Goal: Task Accomplishment & Management: Use online tool/utility

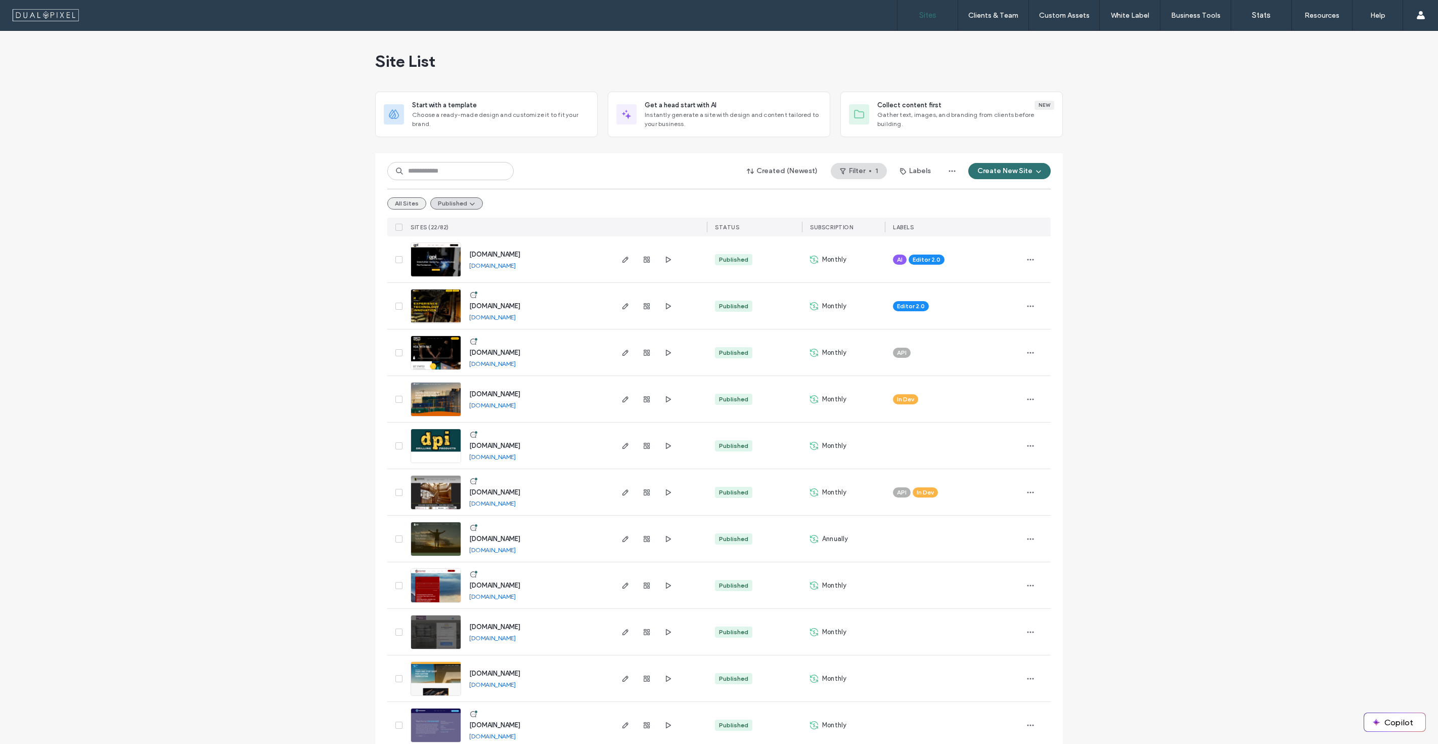
click at [398, 206] on button "All Sites" at bounding box center [406, 203] width 39 height 12
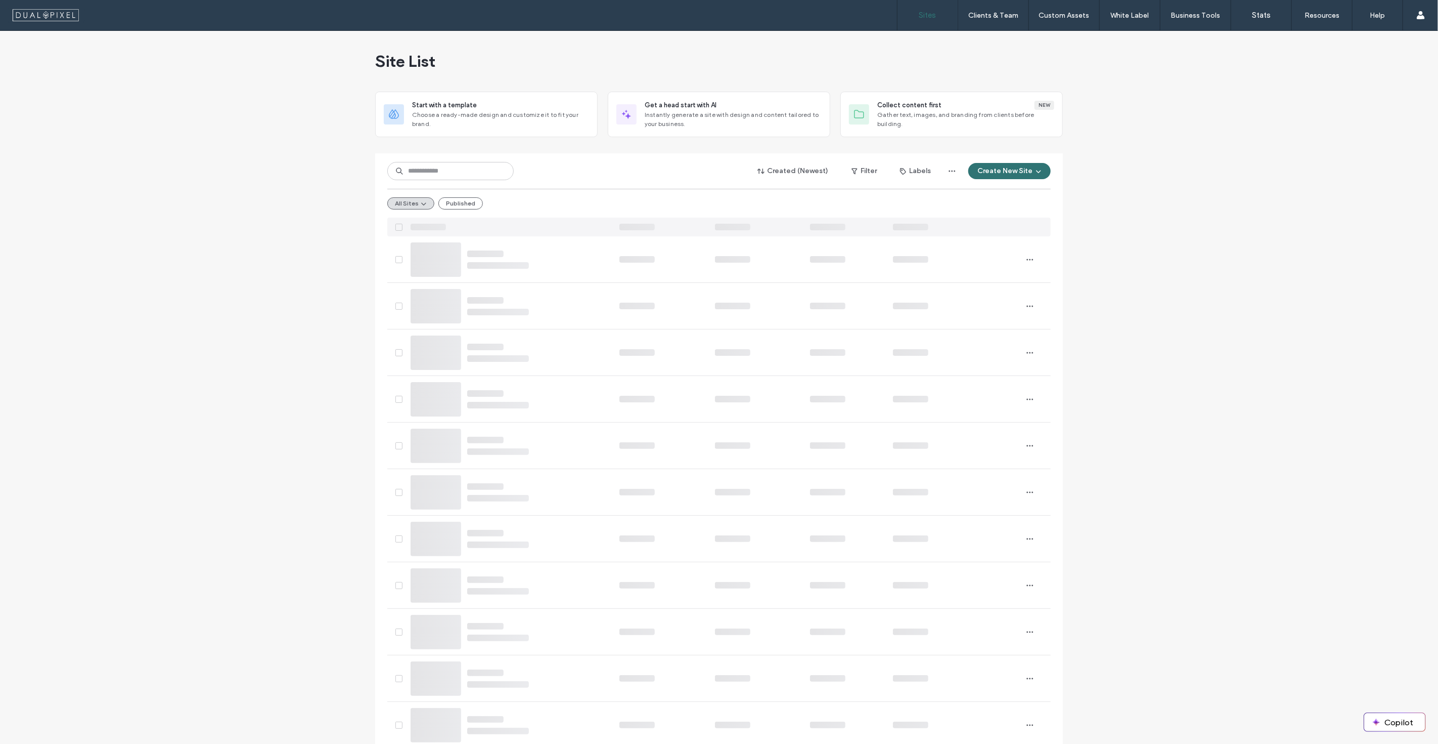
click at [459, 202] on button "Published" at bounding box center [461, 203] width 45 height 12
click at [468, 169] on input at bounding box center [450, 171] width 126 height 18
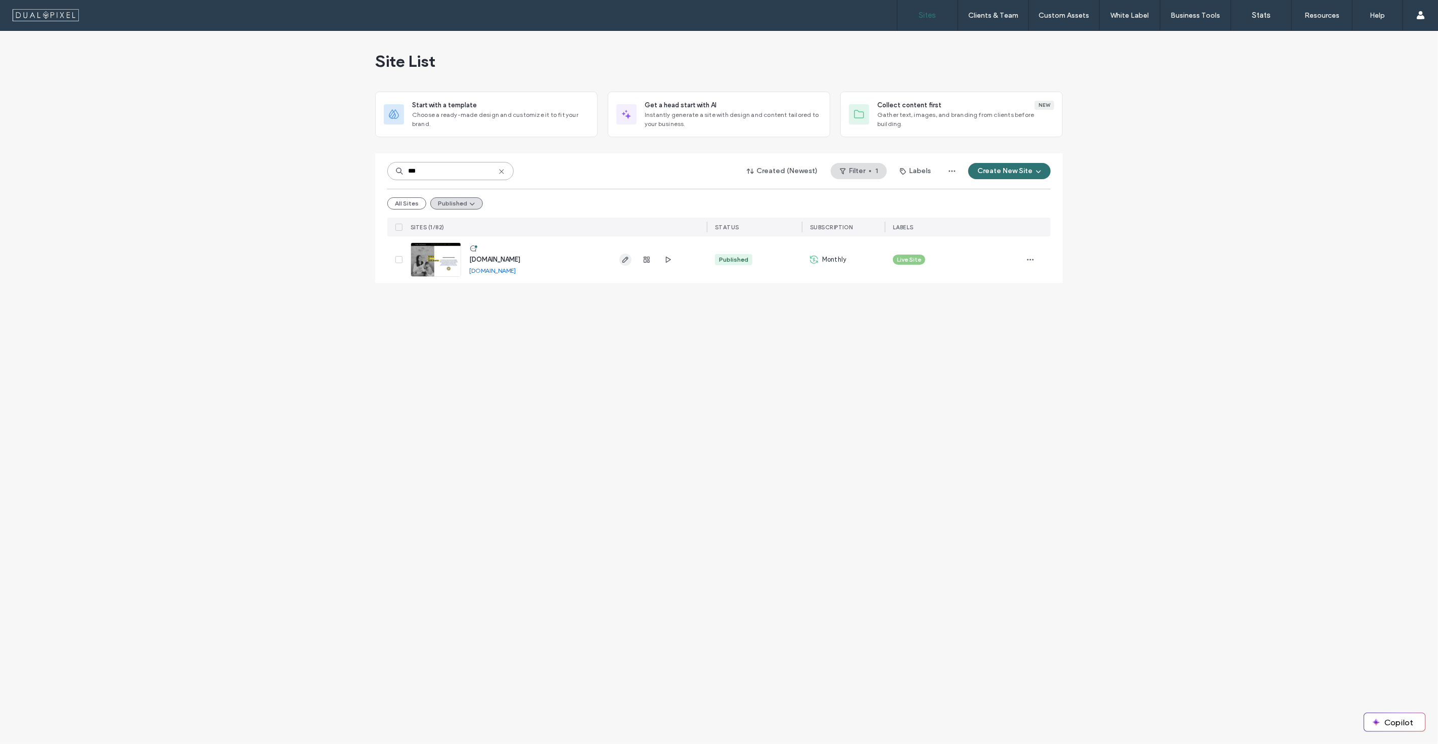
type input "***"
click at [623, 261] on use "button" at bounding box center [626, 259] width 6 height 6
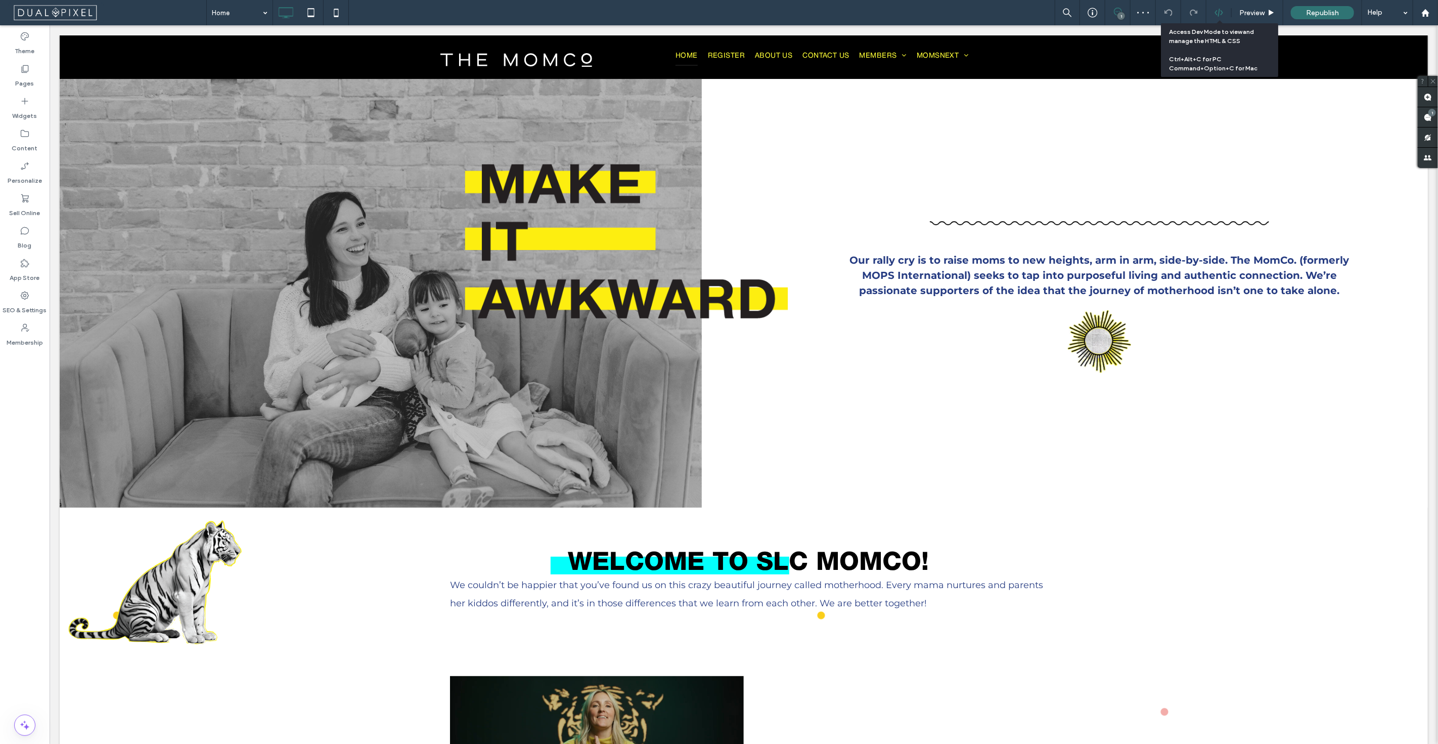
click at [1220, 16] on icon at bounding box center [1219, 12] width 9 height 9
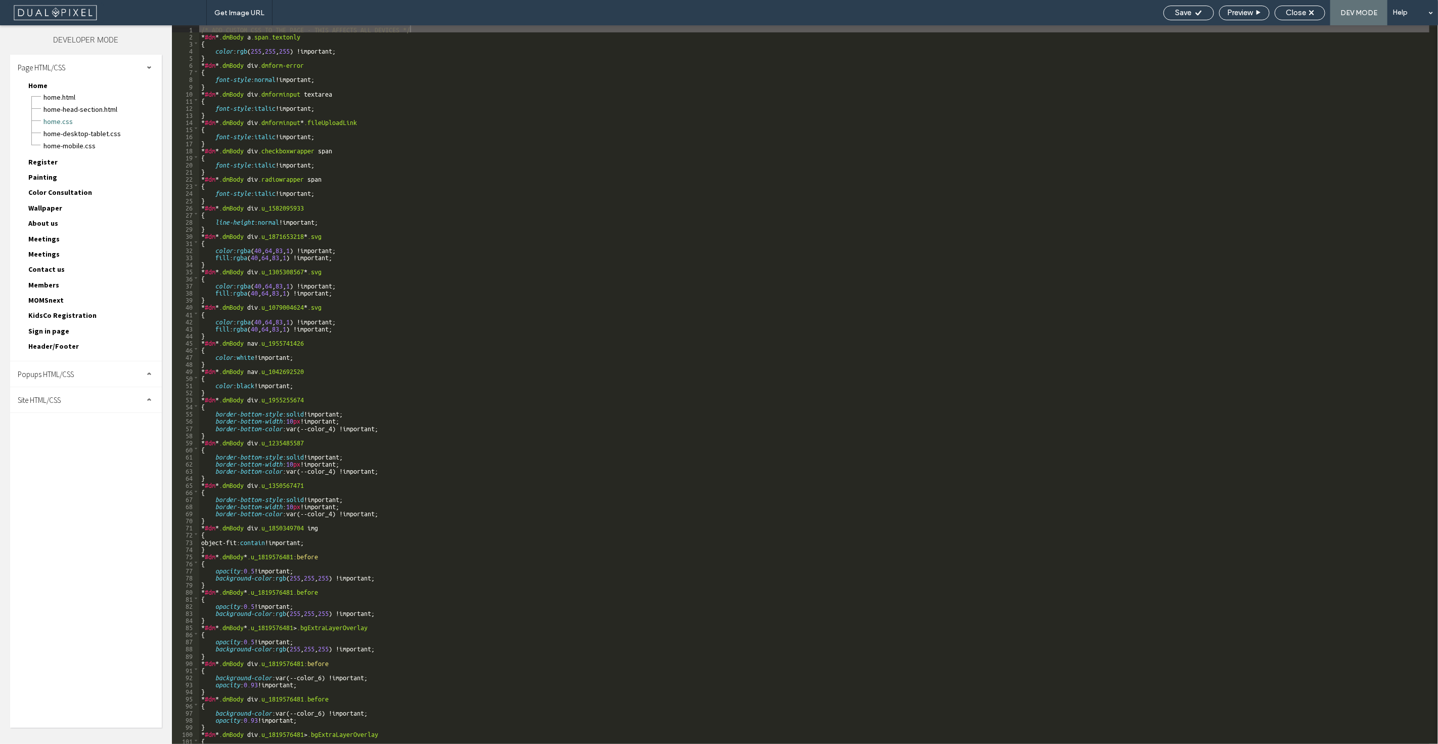
click at [69, 398] on div "Site HTML/CSS" at bounding box center [86, 399] width 152 height 25
click at [76, 447] on span "site.css" at bounding box center [104, 444] width 115 height 10
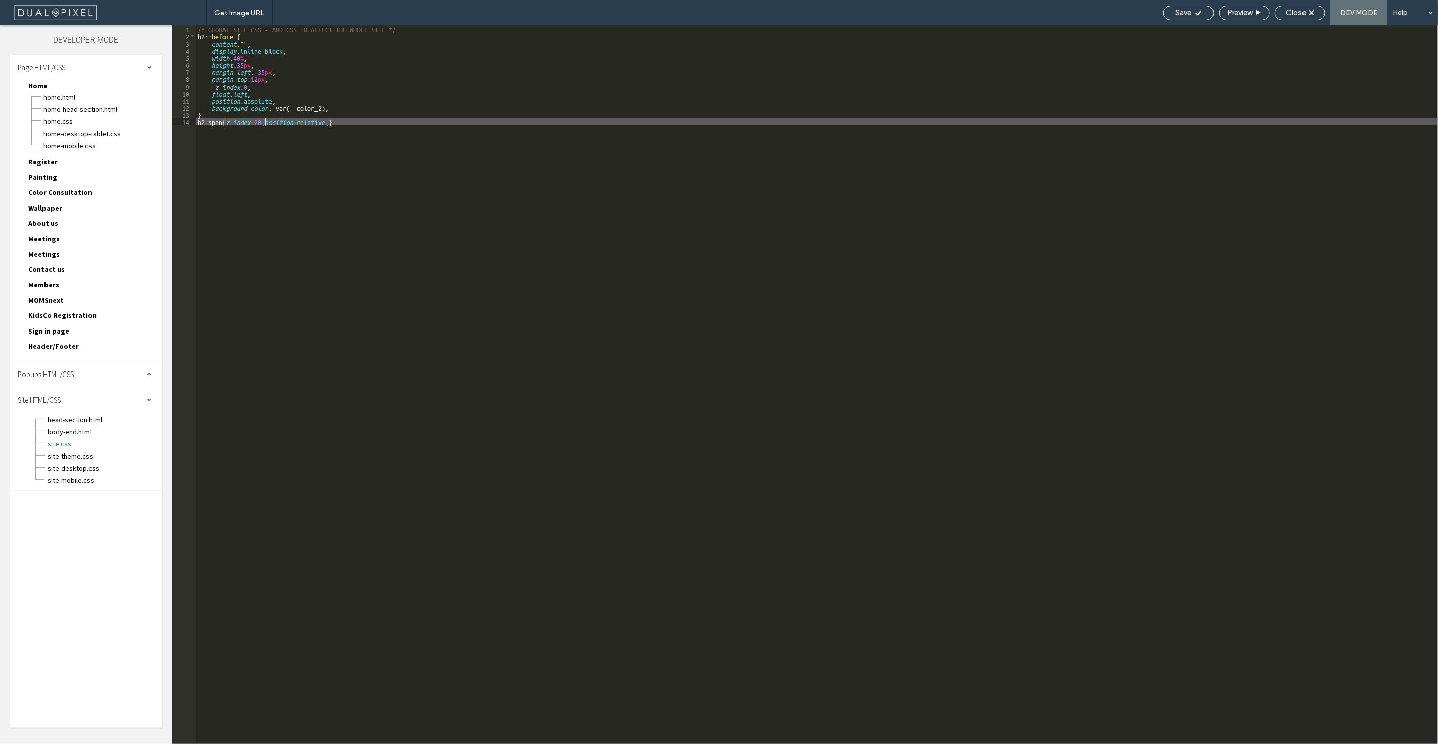
click at [264, 118] on div "/* GLOBAL SITE CSS - ADD CSS TO AFFECT THE WHOLE SITE */ h2 : :before { content…" at bounding box center [817, 391] width 1243 height 732
click at [1180, 13] on span "Save" at bounding box center [1184, 12] width 16 height 9
click at [1300, 13] on span "Close" at bounding box center [1296, 12] width 20 height 9
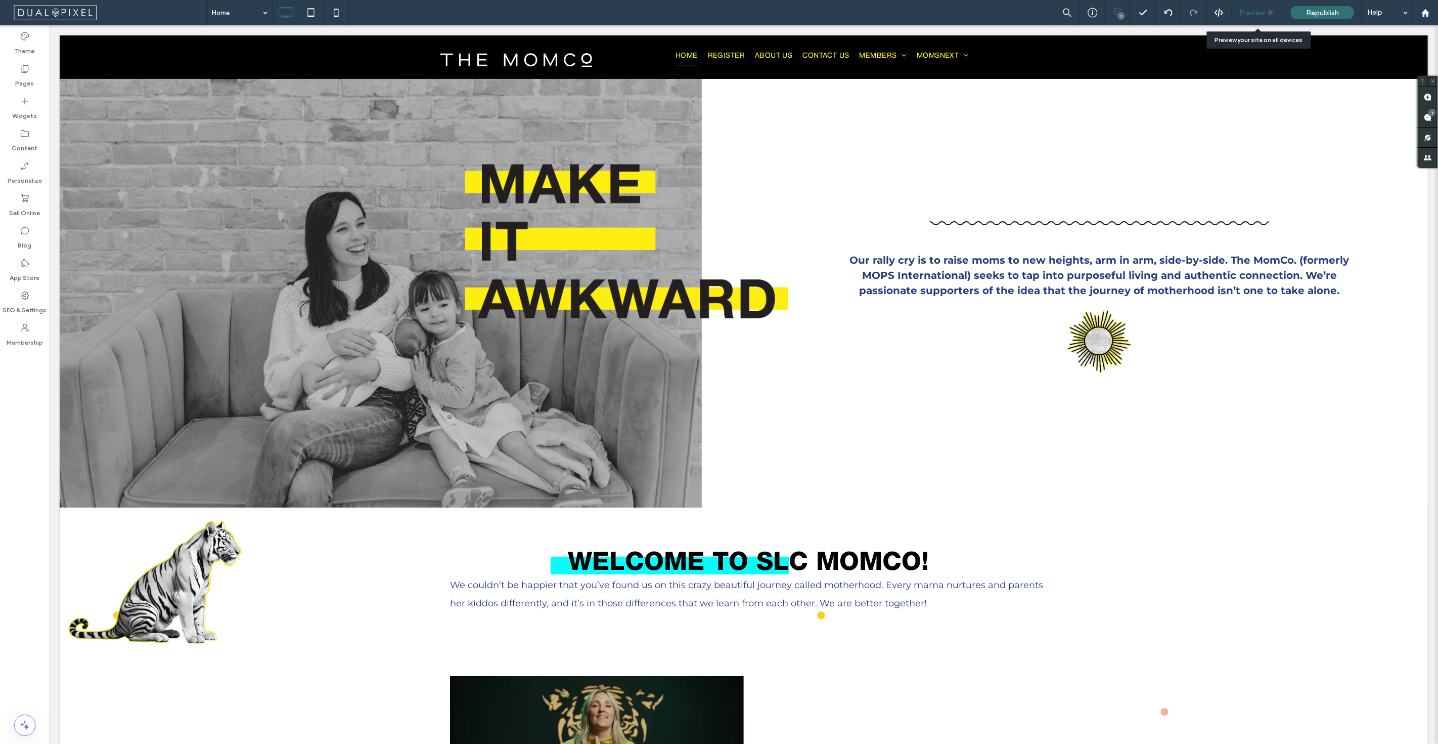
click at [1262, 14] on span "Preview" at bounding box center [1252, 13] width 25 height 9
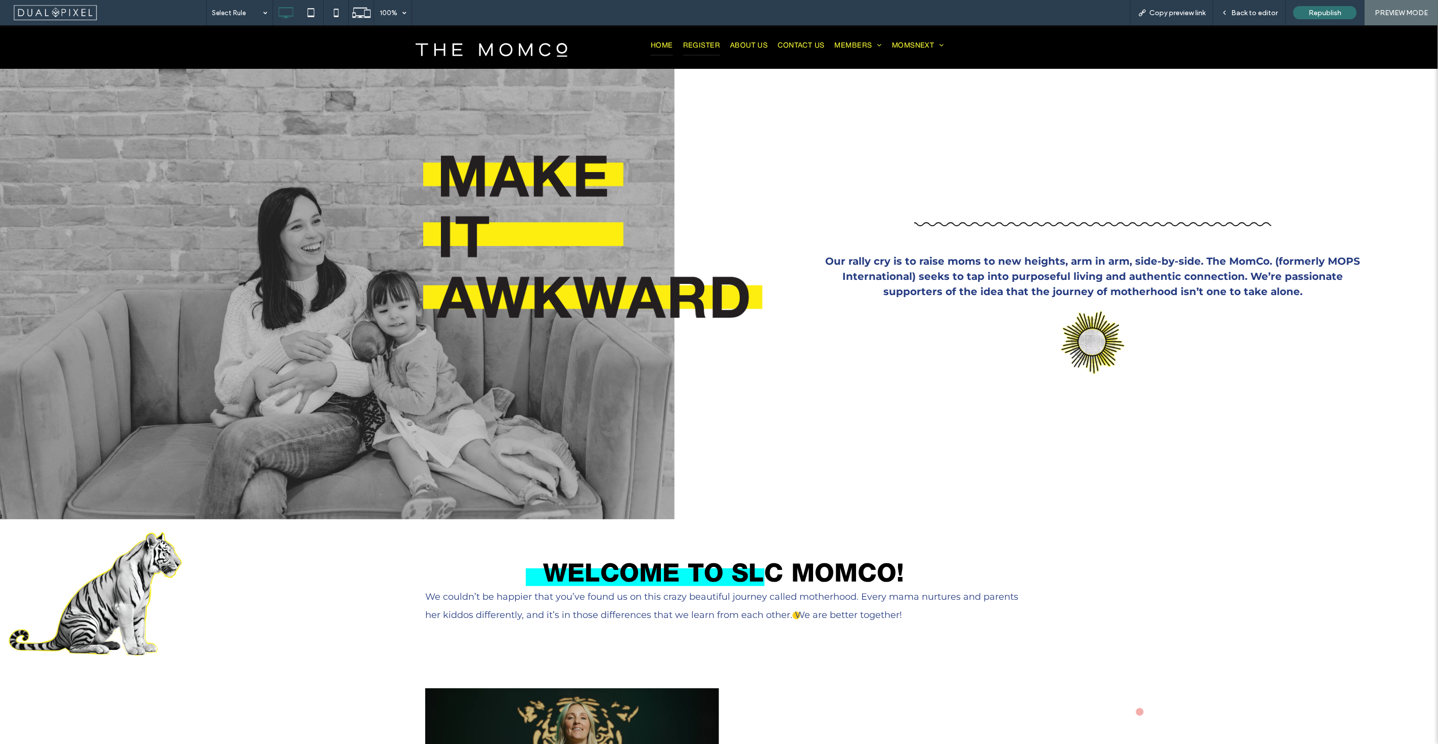
click at [708, 42] on span "Register" at bounding box center [701, 45] width 37 height 19
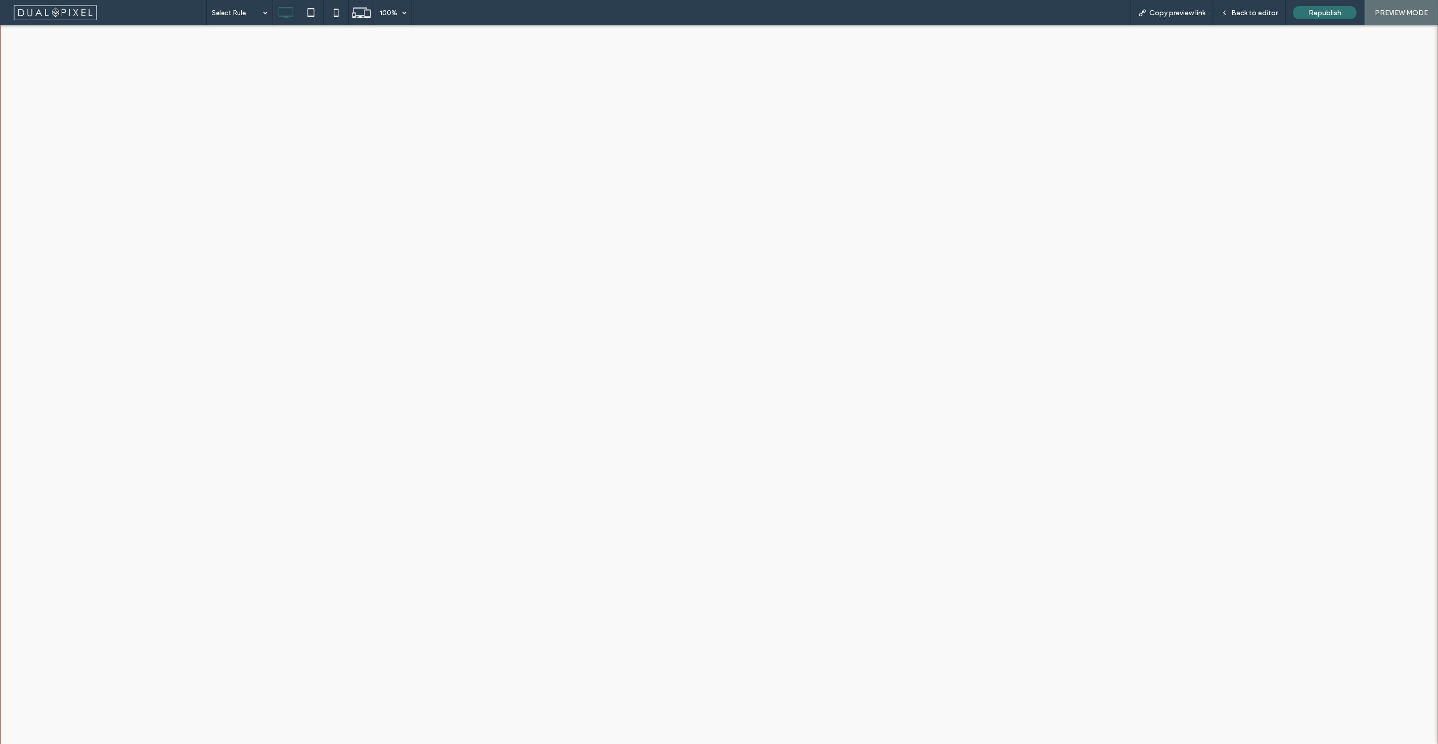
scroll to position [319, 0]
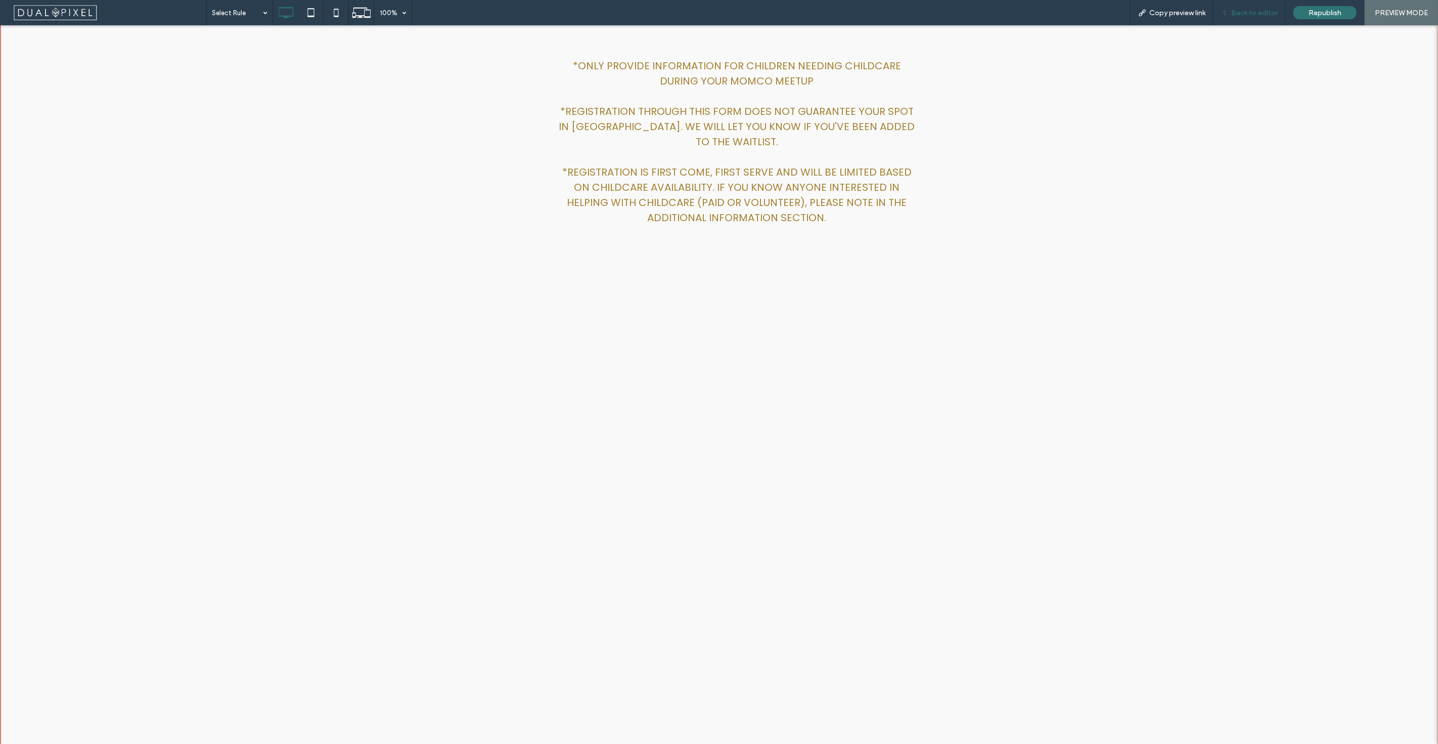
click at [1245, 1] on div "Back to editor" at bounding box center [1250, 12] width 72 height 25
click at [1251, 15] on span "Back to editor" at bounding box center [1255, 13] width 47 height 9
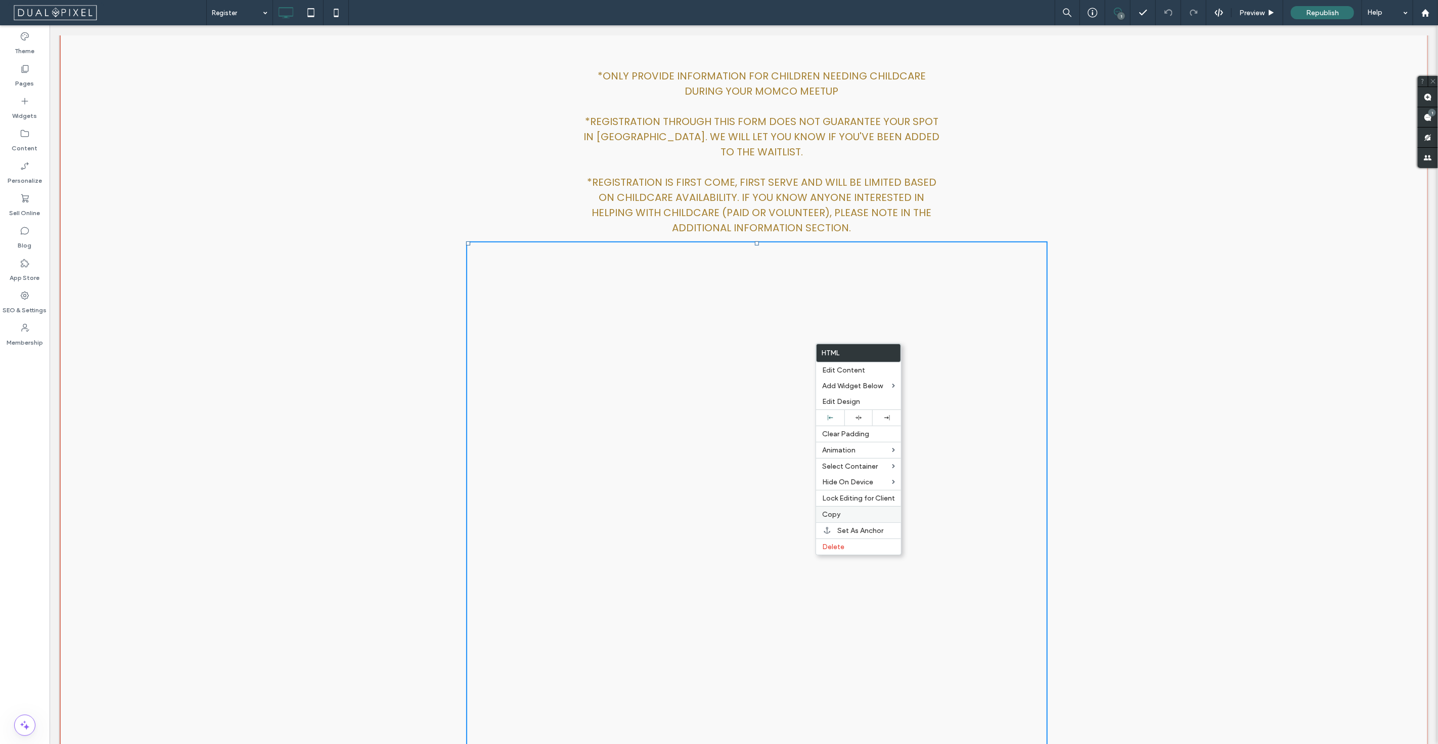
click at [871, 513] on label "Copy" at bounding box center [858, 514] width 73 height 9
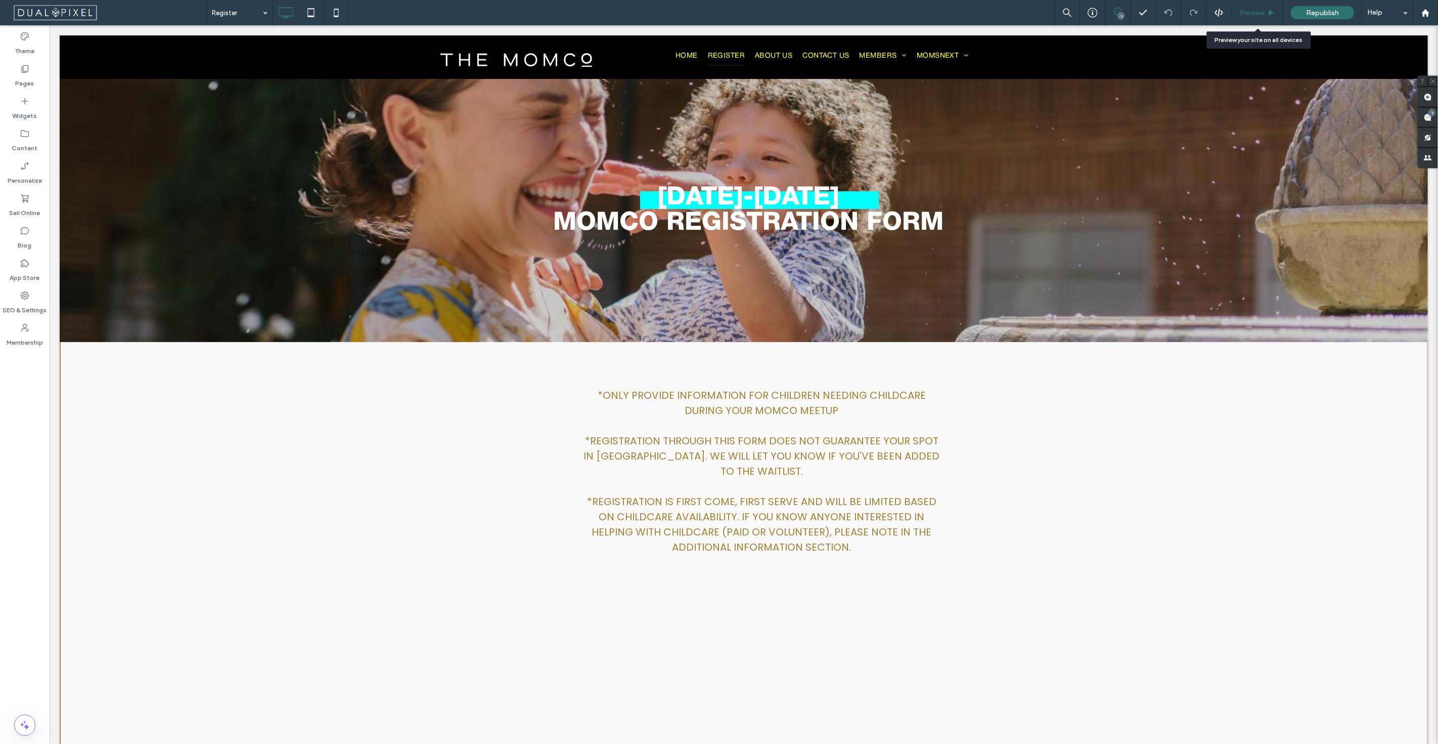
click at [1256, 11] on span "Preview" at bounding box center [1252, 13] width 25 height 9
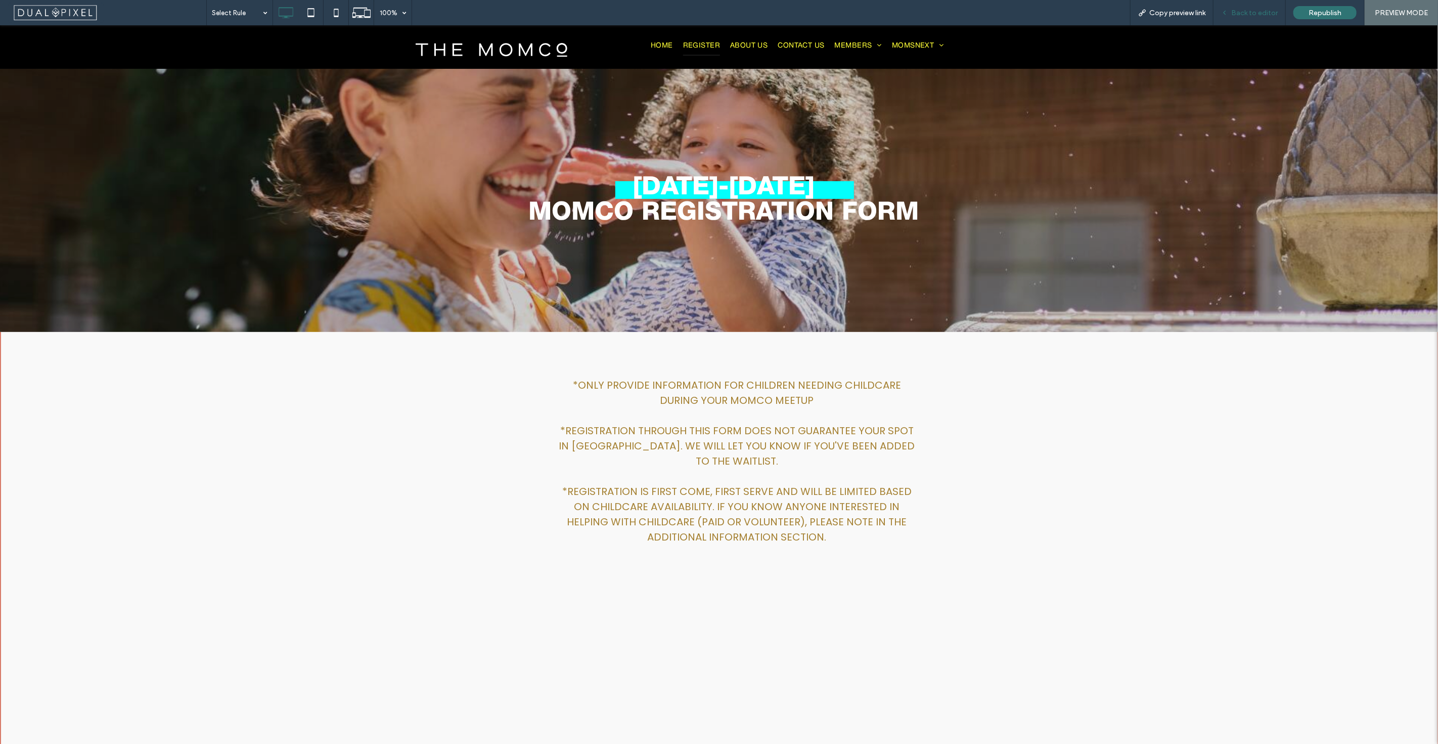
click at [1259, 15] on span "Back to editor" at bounding box center [1255, 13] width 47 height 9
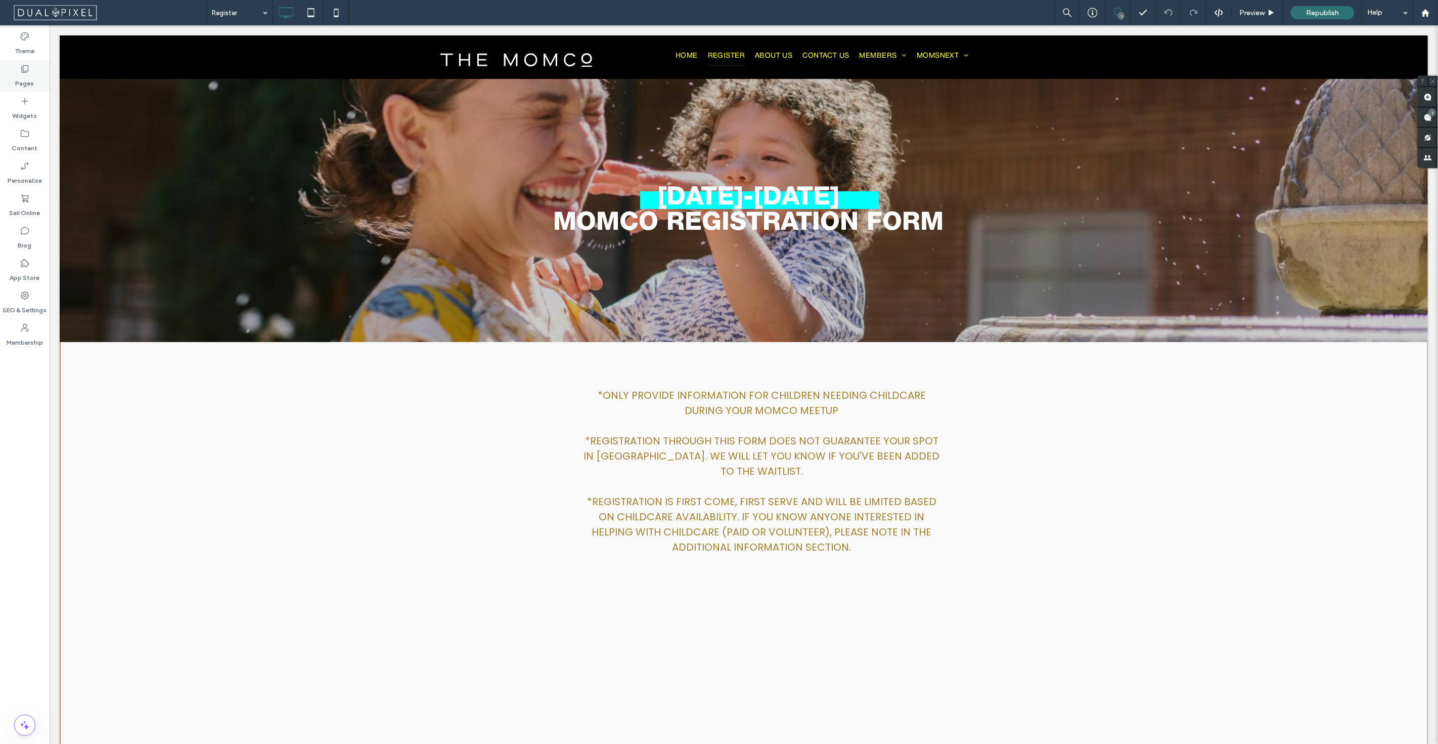
click at [29, 90] on div "Pages" at bounding box center [25, 76] width 50 height 32
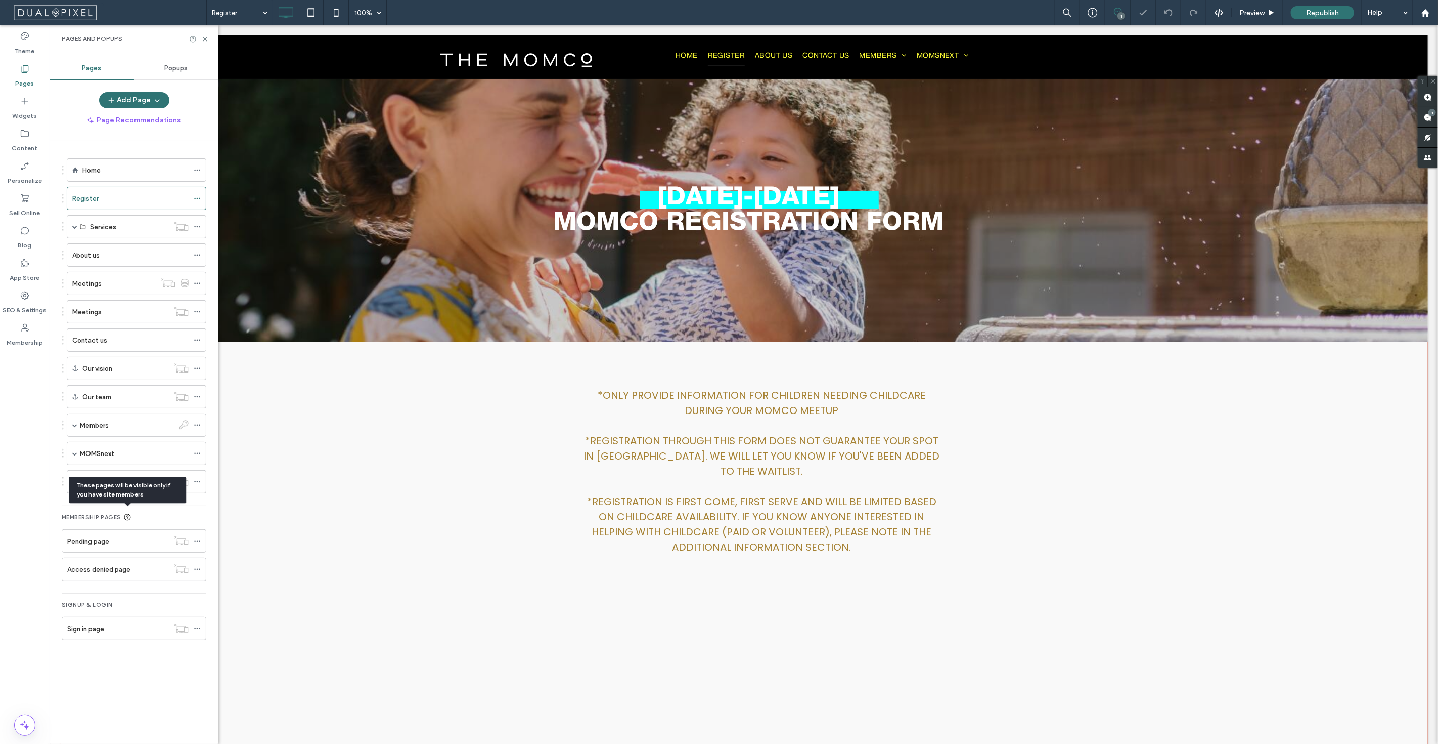
click at [138, 487] on div "These pages will be visible only if you have site members" at bounding box center [127, 489] width 117 height 26
click at [142, 478] on div "These pages will be visible only if you have site members" at bounding box center [127, 489] width 117 height 26
click at [146, 472] on div "KidsCo Registration" at bounding box center [120, 481] width 97 height 22
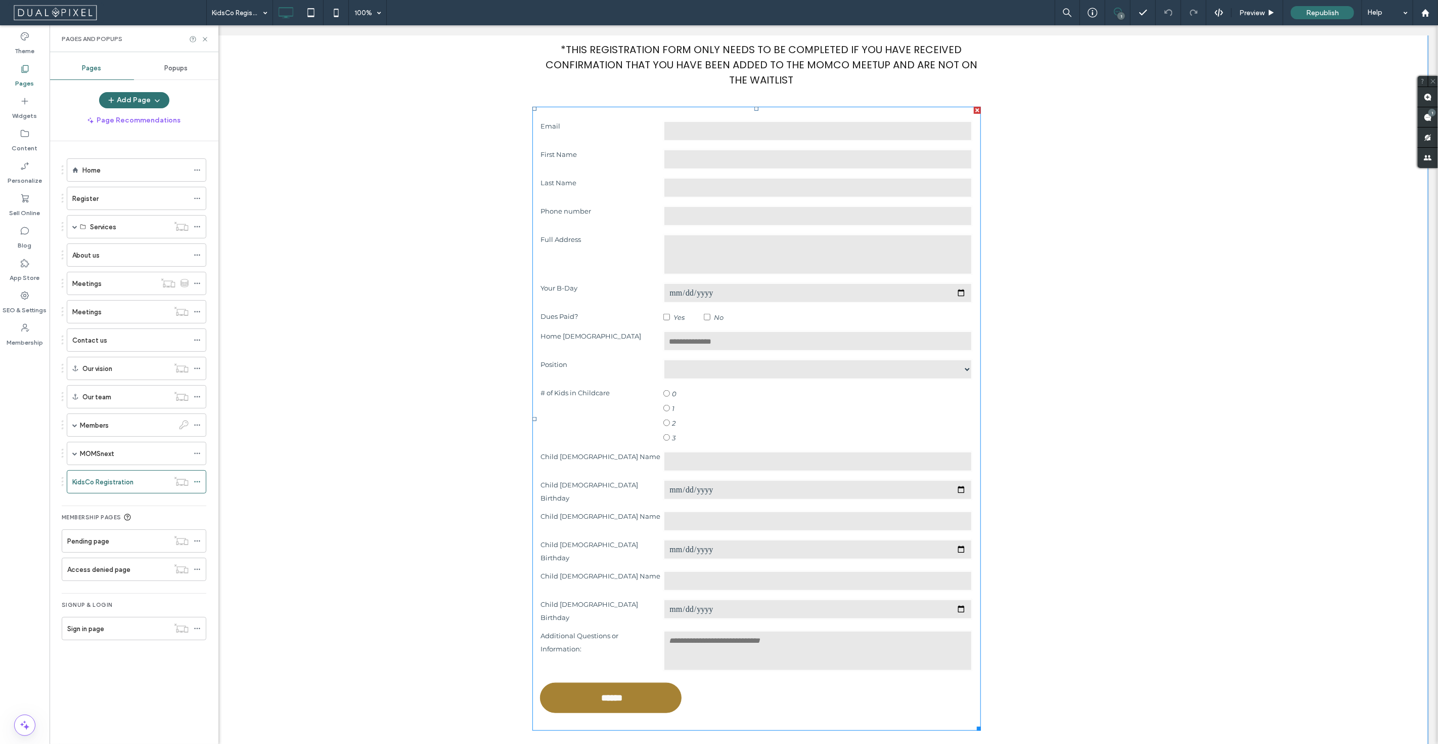
scroll to position [446, 0]
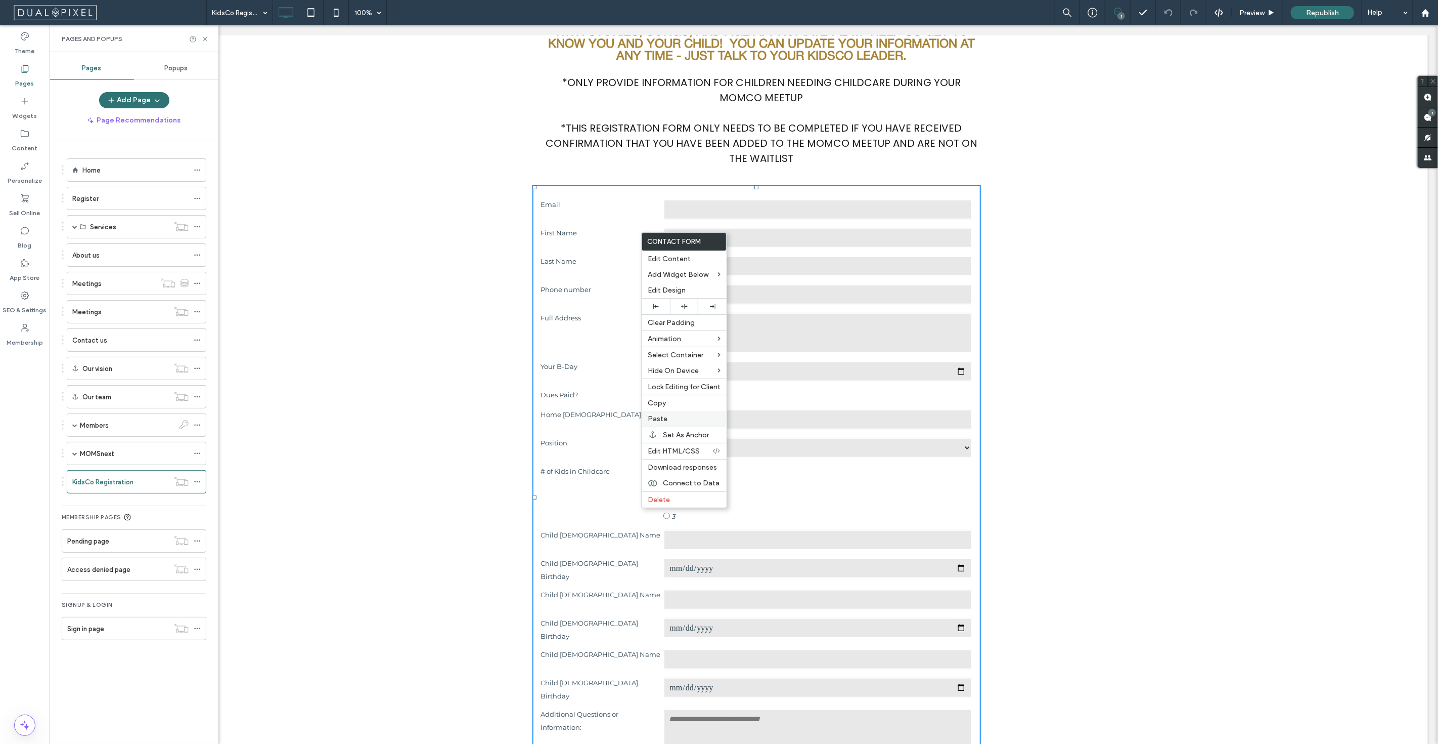
click at [682, 420] on label "Paste" at bounding box center [684, 418] width 73 height 9
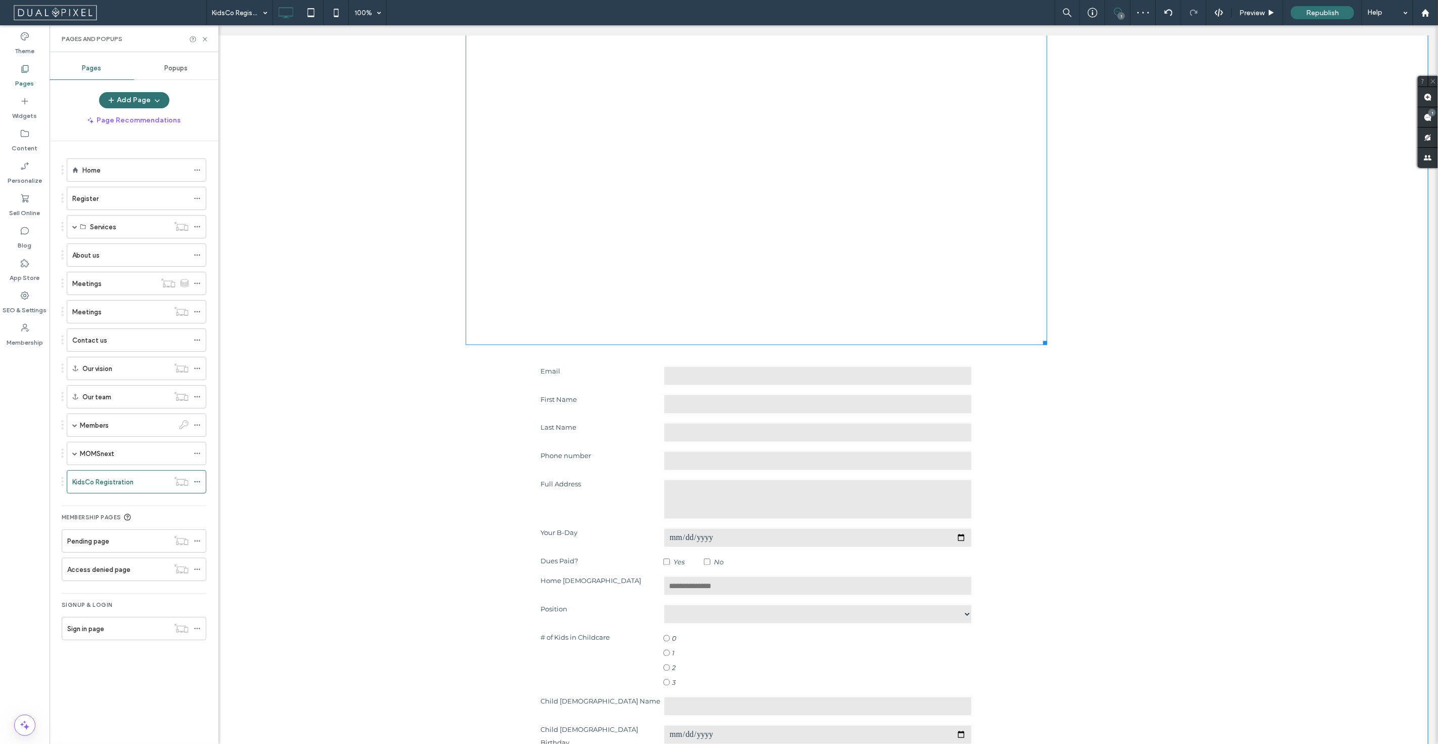
scroll to position [1402, 0]
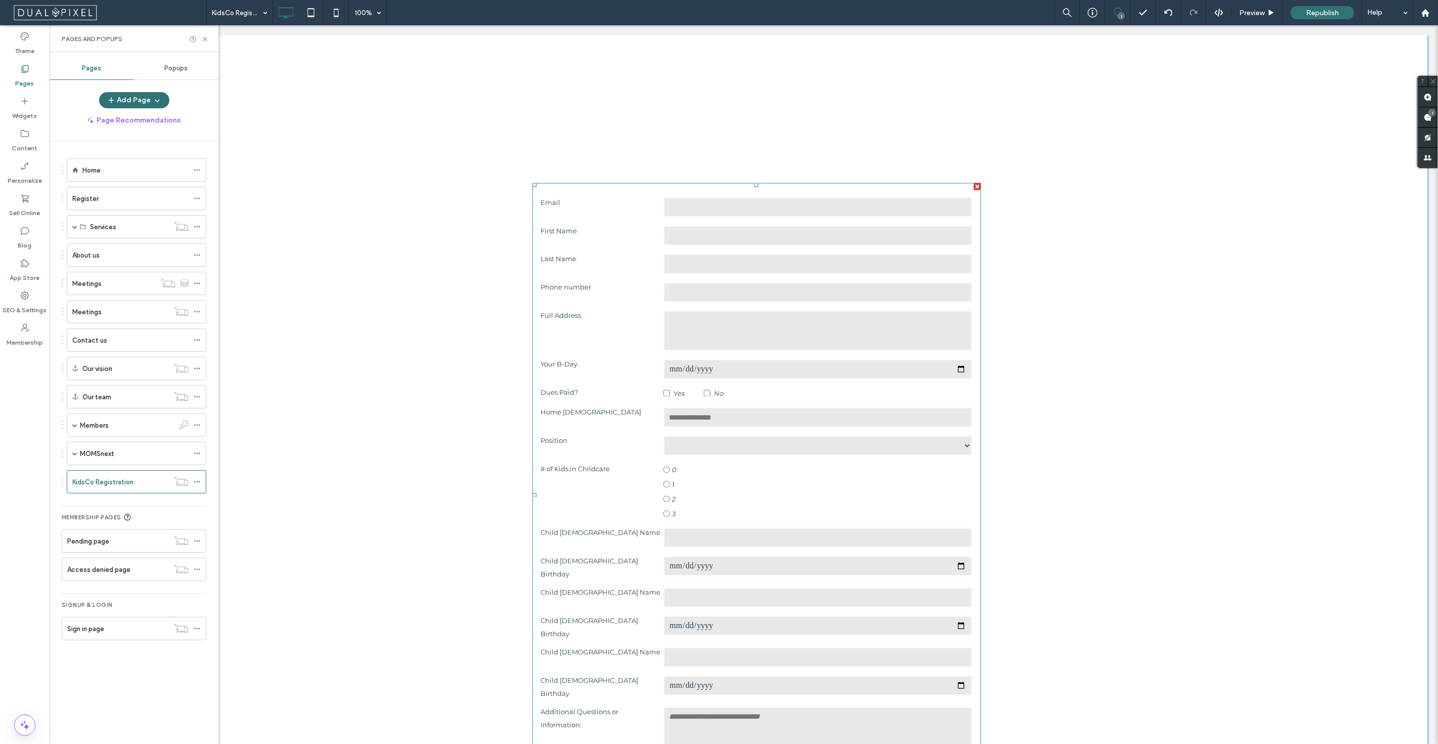
click at [974, 190] on div at bounding box center [977, 186] width 7 height 7
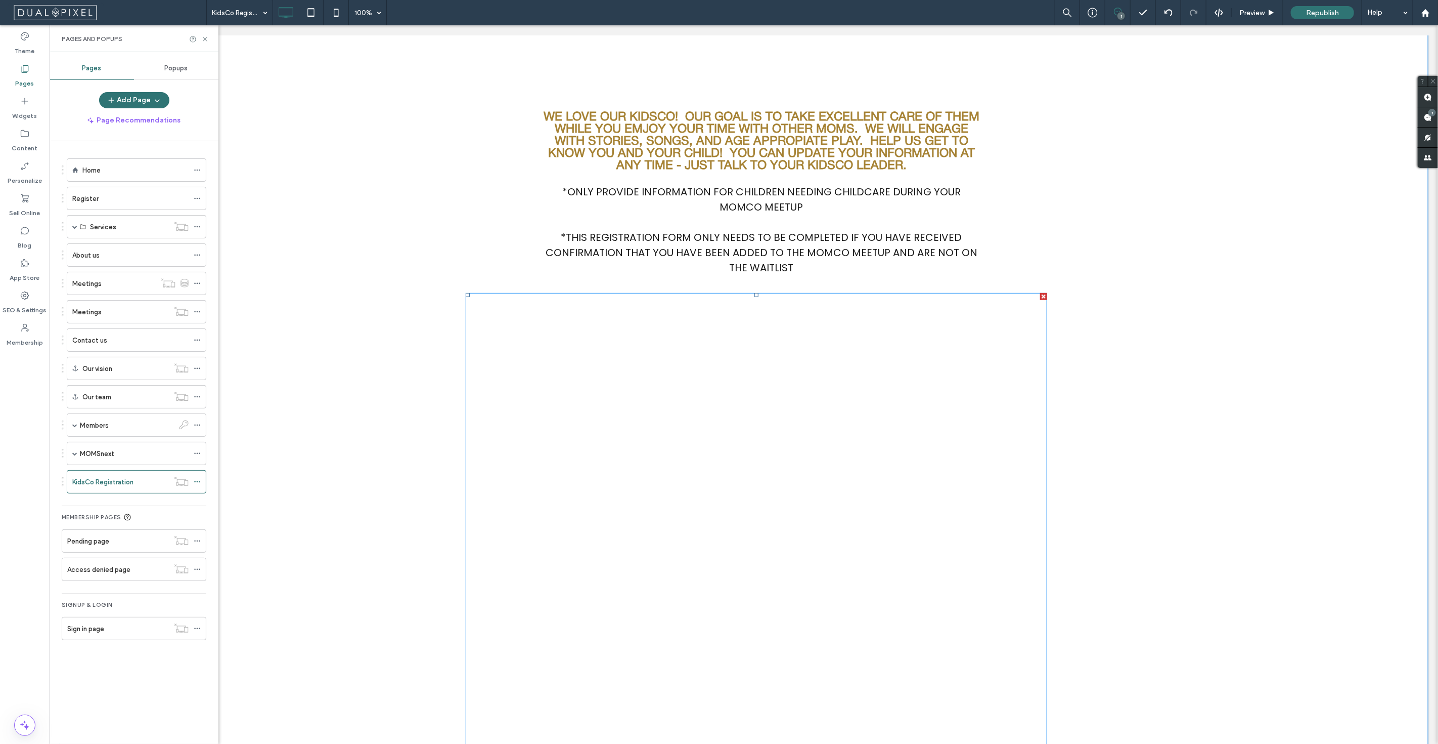
scroll to position [112, 0]
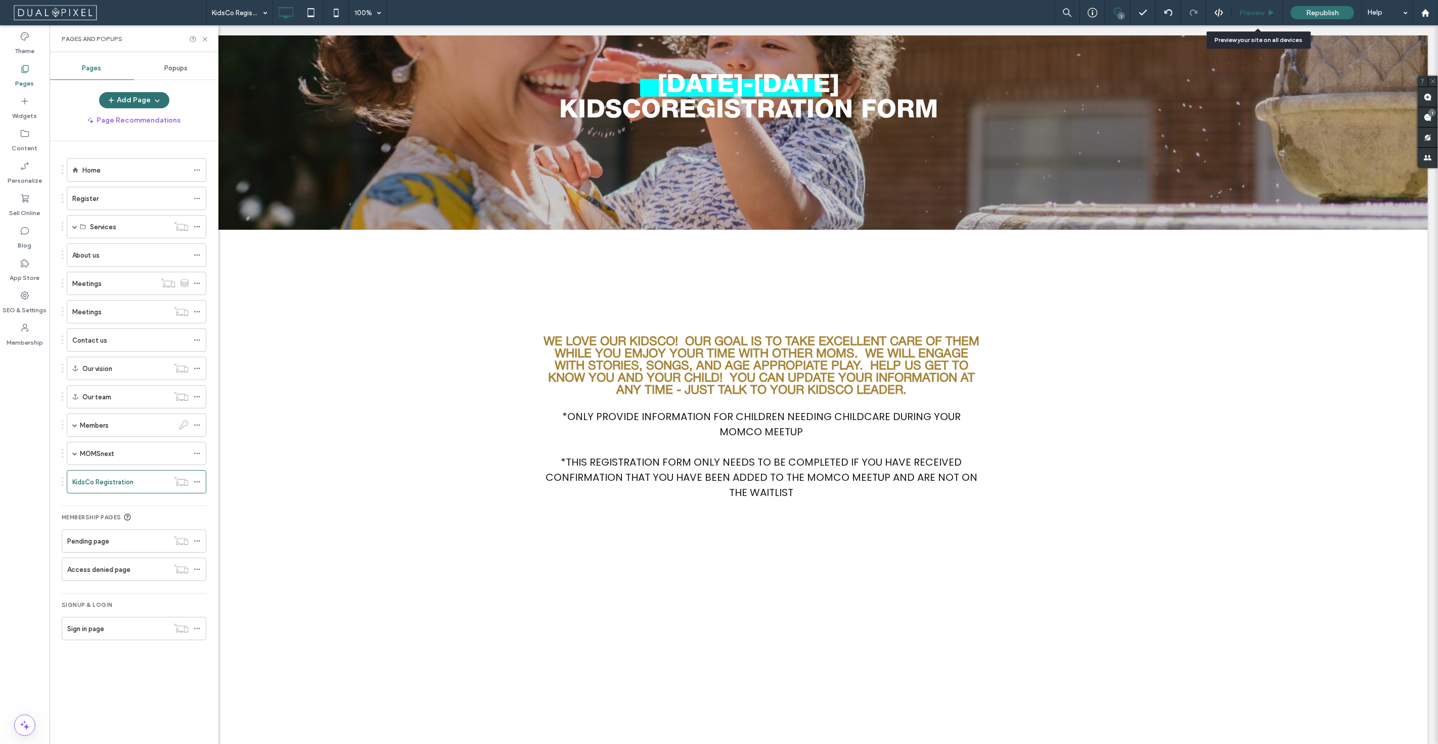
click at [1274, 5] on div "Preview" at bounding box center [1258, 12] width 52 height 25
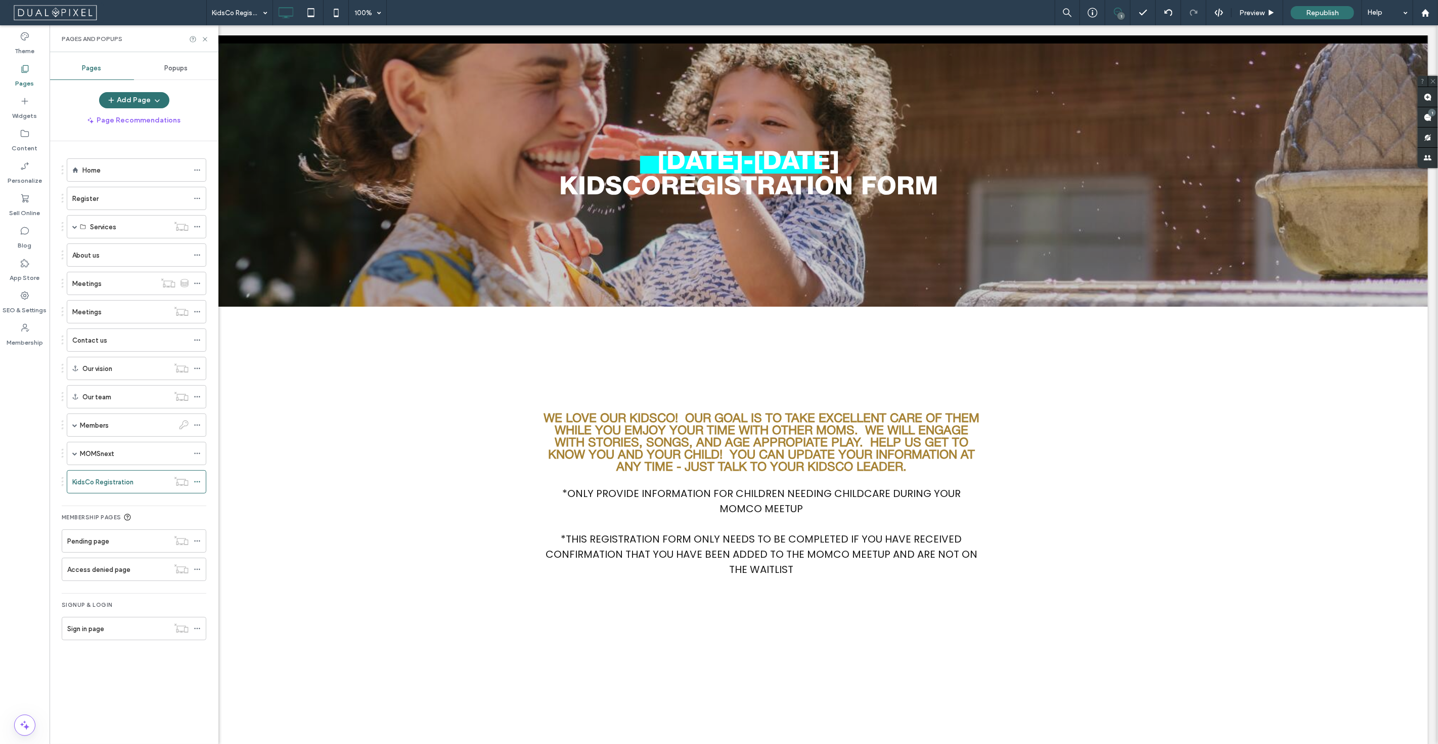
scroll to position [0, 0]
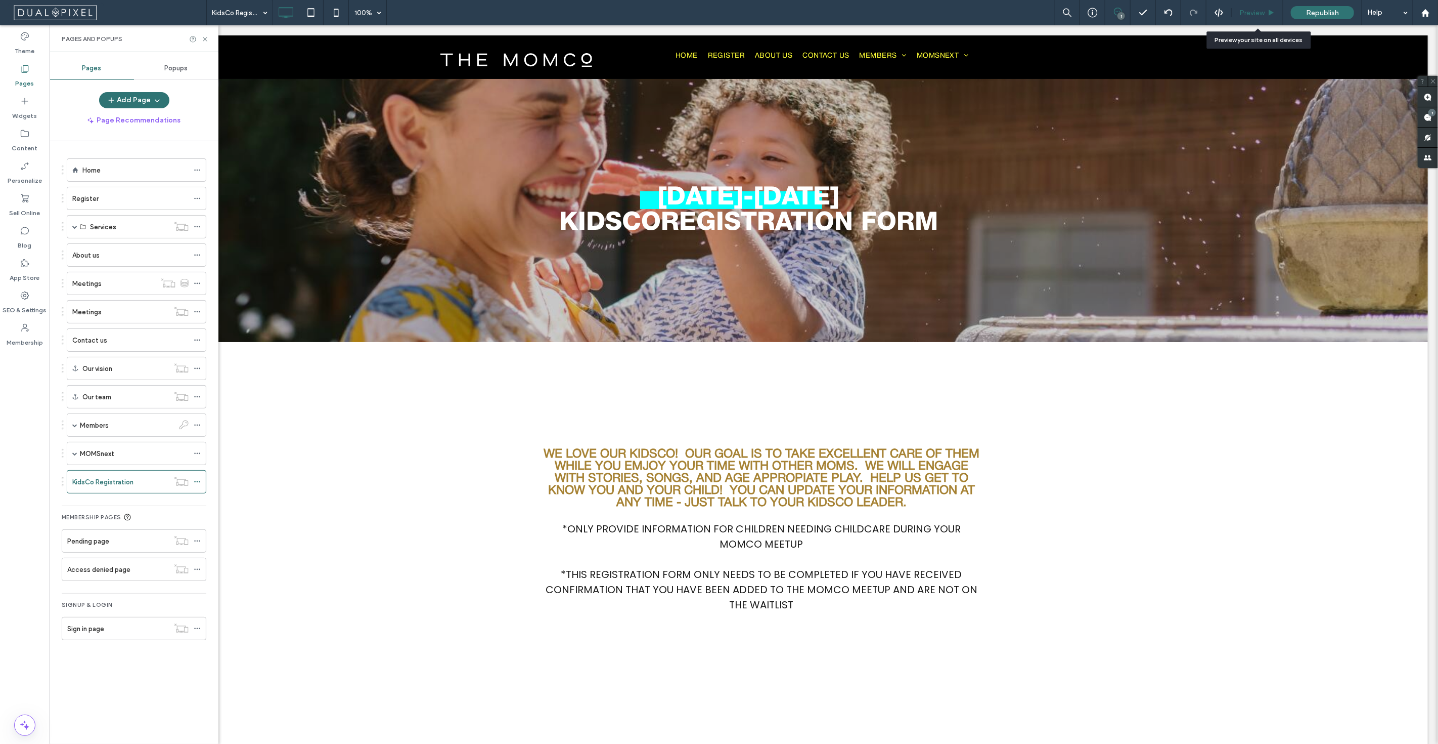
drag, startPoint x: 1255, startPoint y: 11, endPoint x: 1199, endPoint y: 0, distance: 57.1
click at [1255, 11] on span "Preview" at bounding box center [1252, 13] width 25 height 9
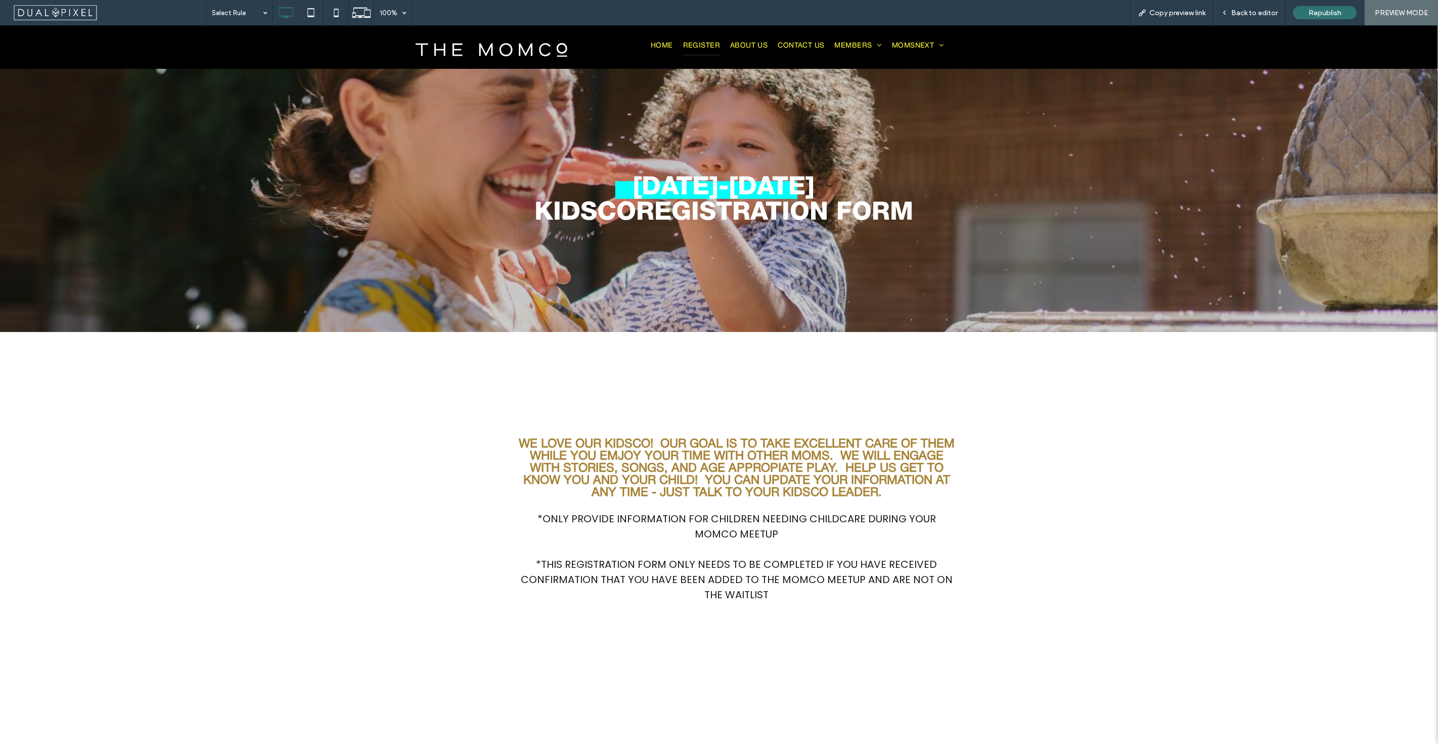
click at [706, 47] on span "Register" at bounding box center [701, 45] width 37 height 19
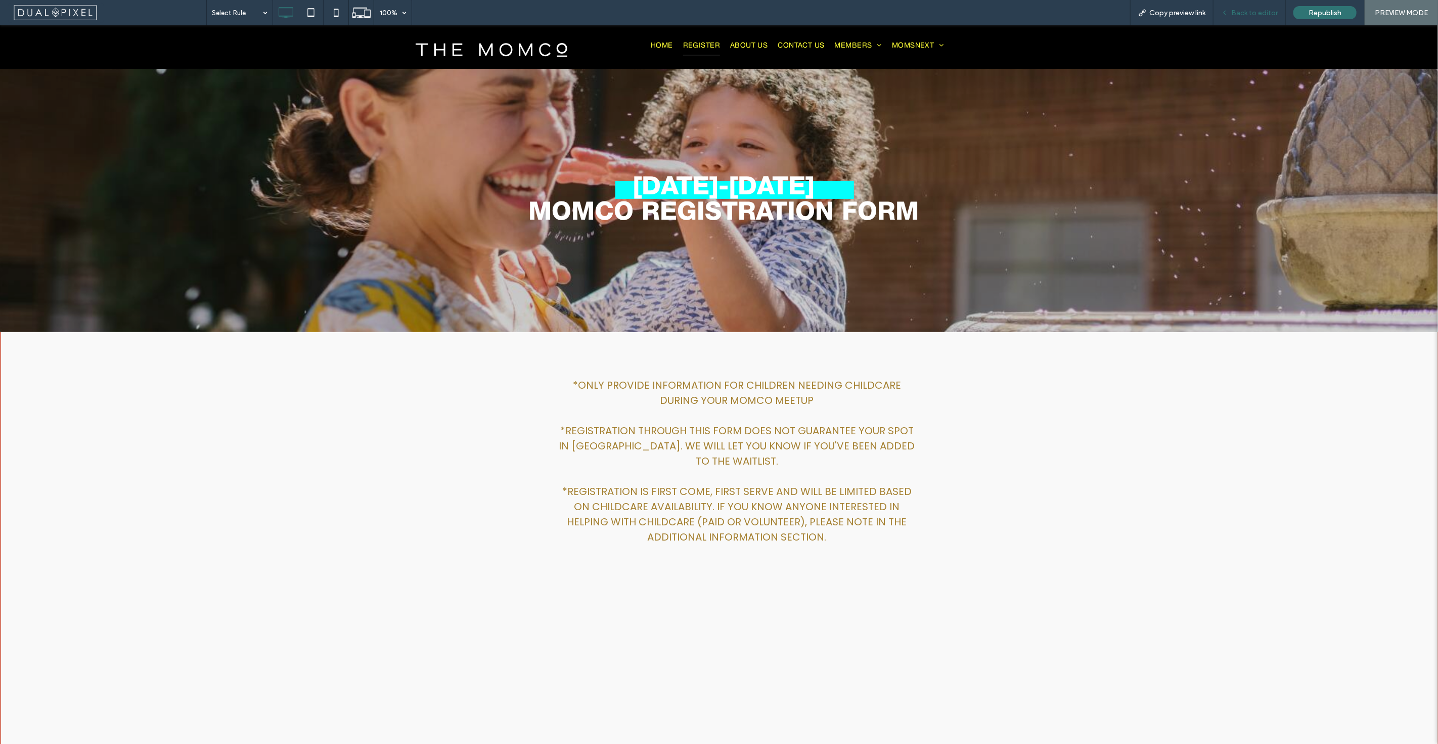
click at [1268, 15] on span "Back to editor" at bounding box center [1255, 13] width 47 height 9
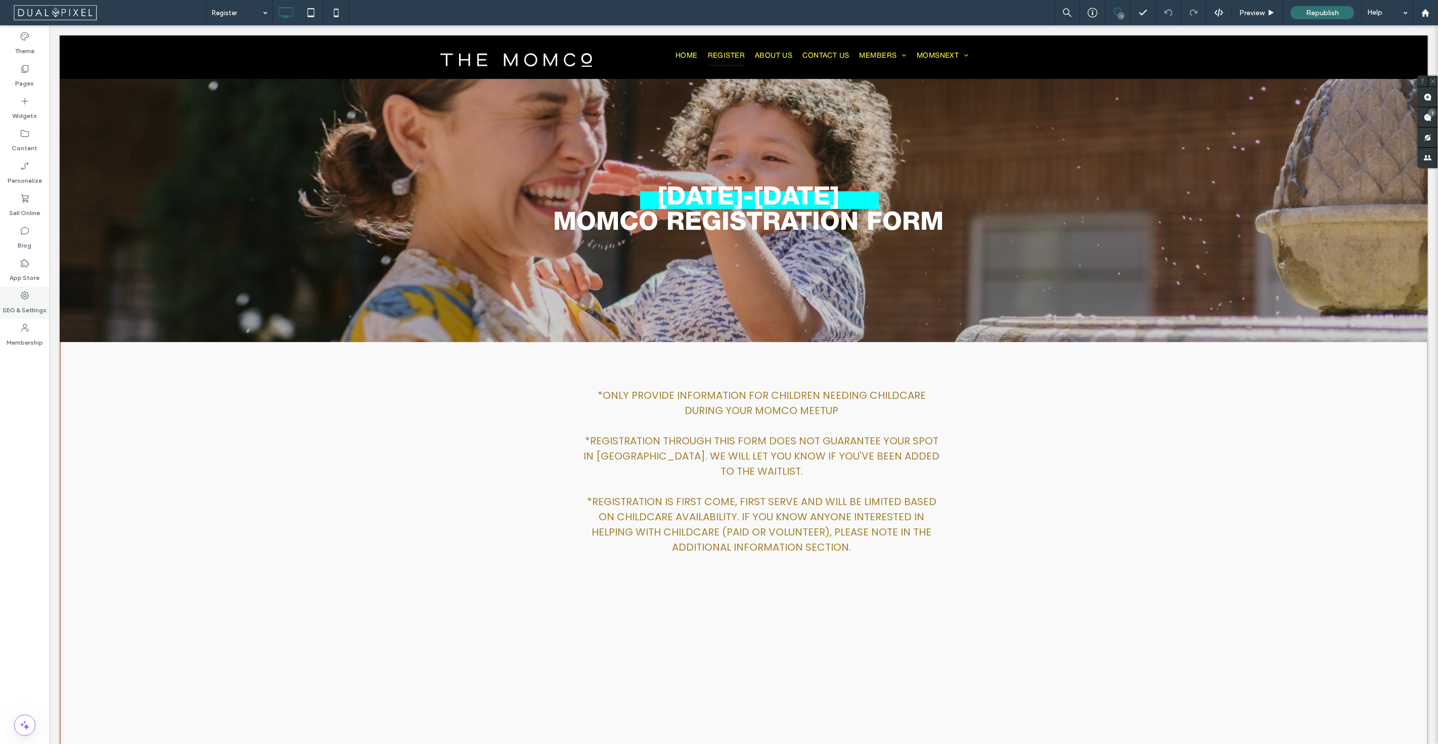
click at [8, 306] on label "SEO & Settings" at bounding box center [25, 307] width 44 height 14
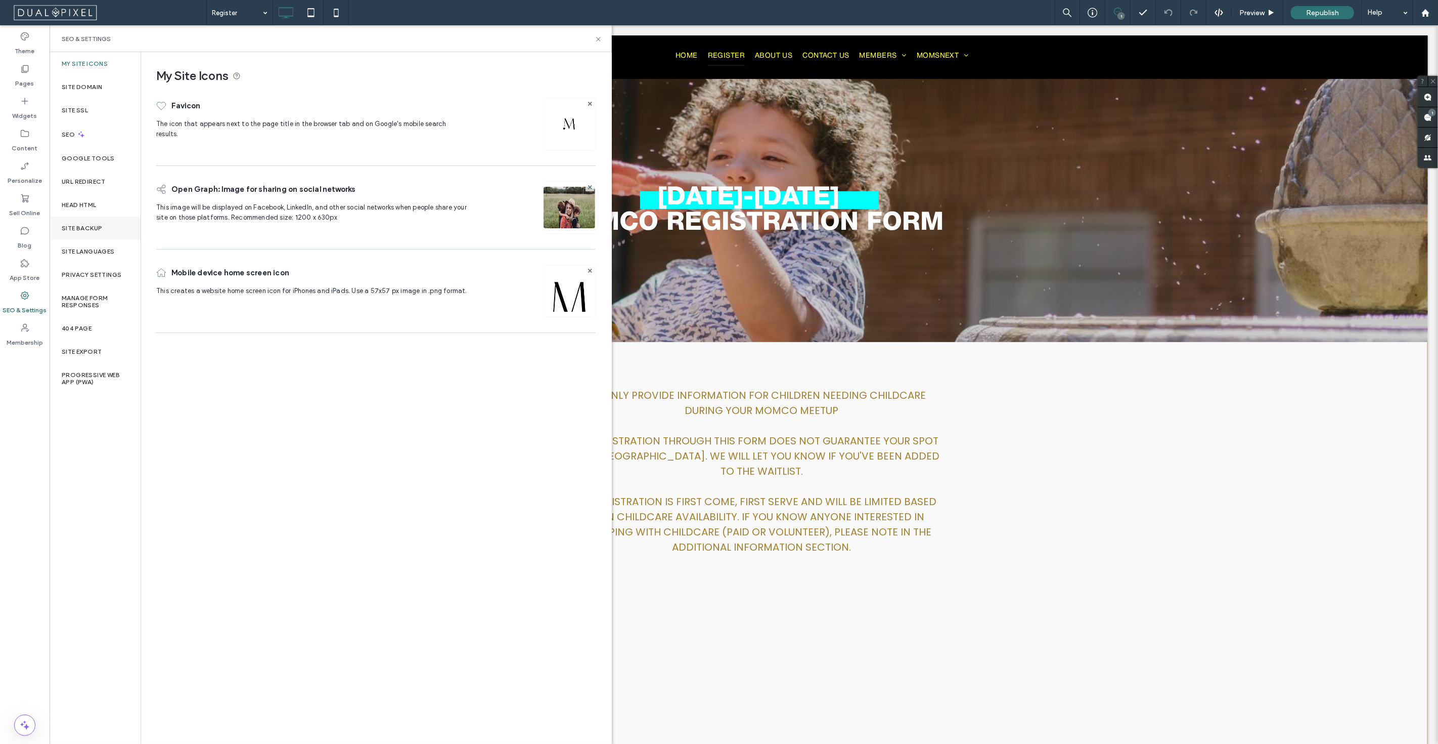
click at [104, 219] on div "Site Backup" at bounding box center [95, 227] width 91 height 23
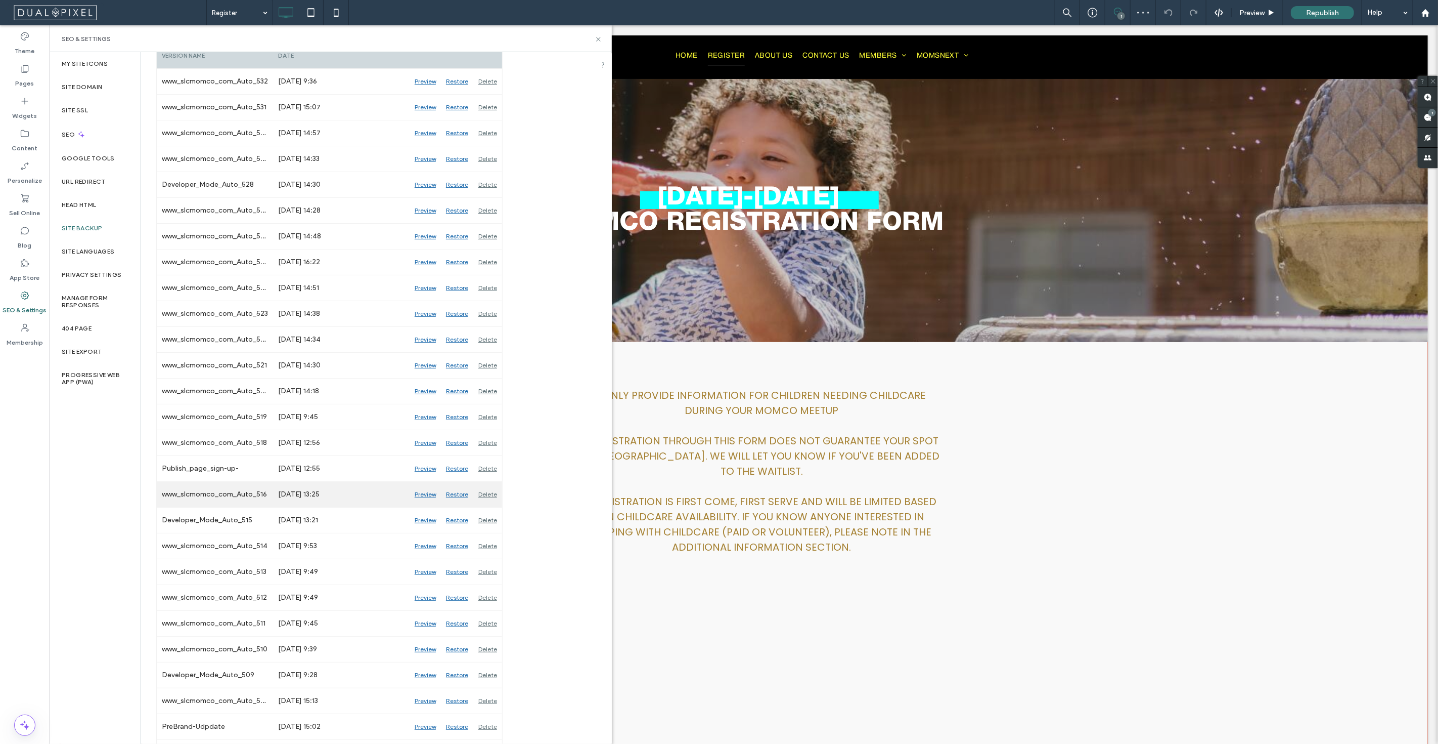
scroll to position [225, 0]
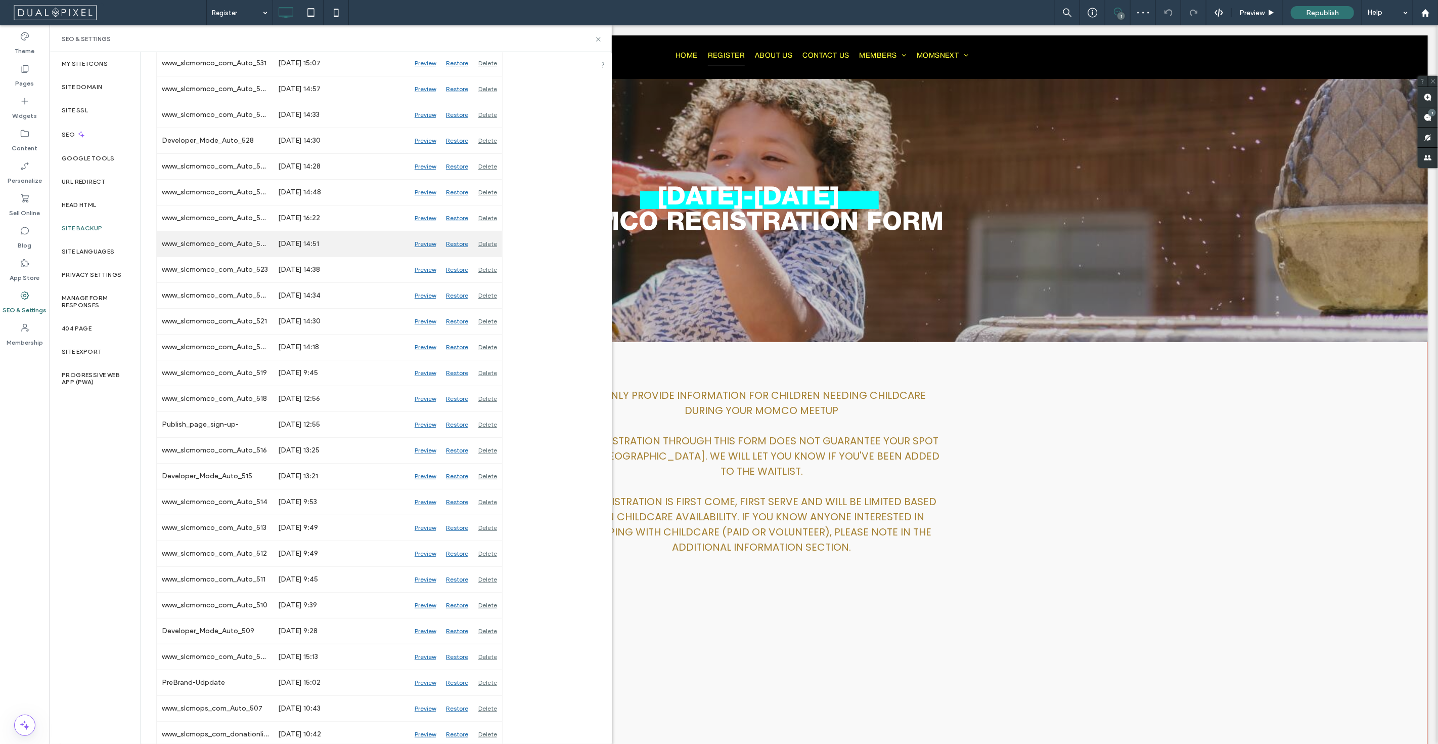
click at [422, 245] on div "Preview" at bounding box center [425, 243] width 31 height 25
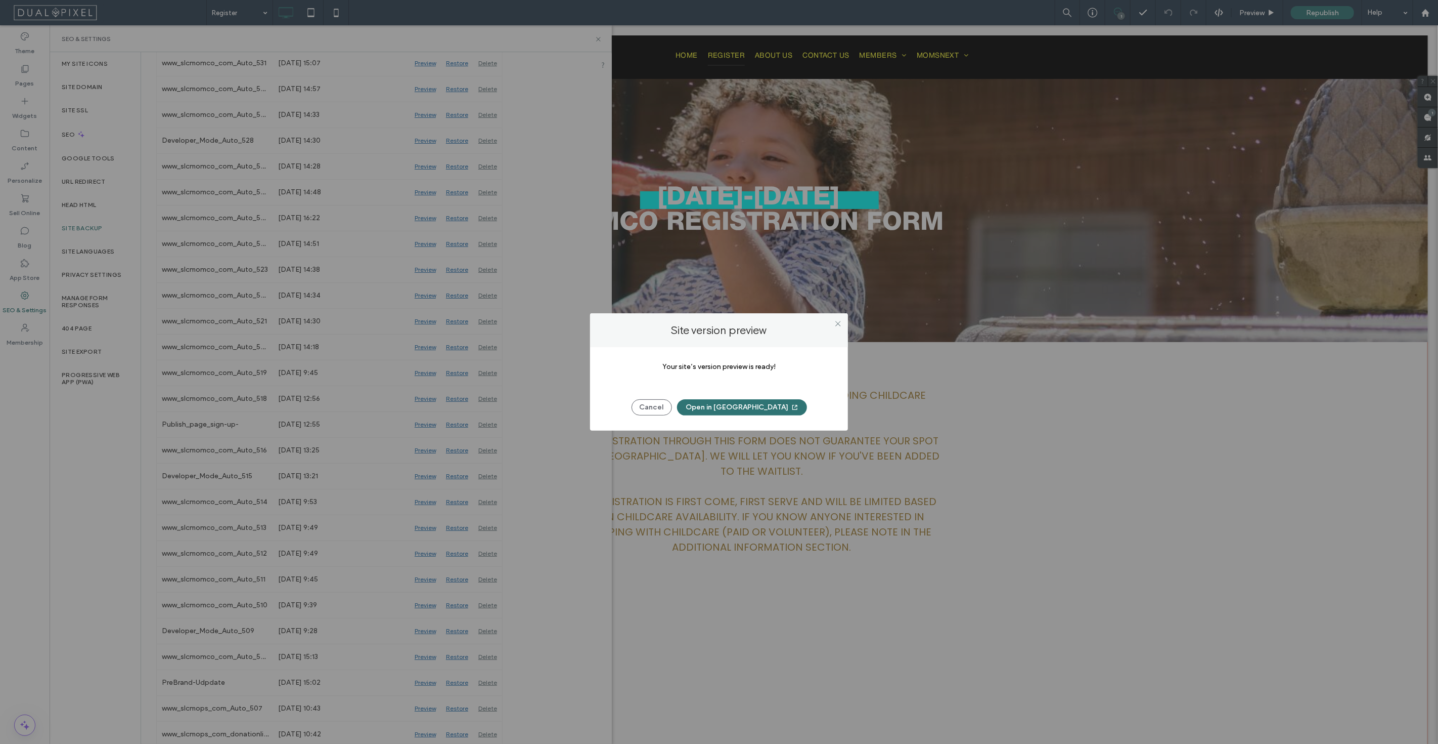
click at [761, 413] on button "Open in [GEOGRAPHIC_DATA]" at bounding box center [742, 407] width 130 height 16
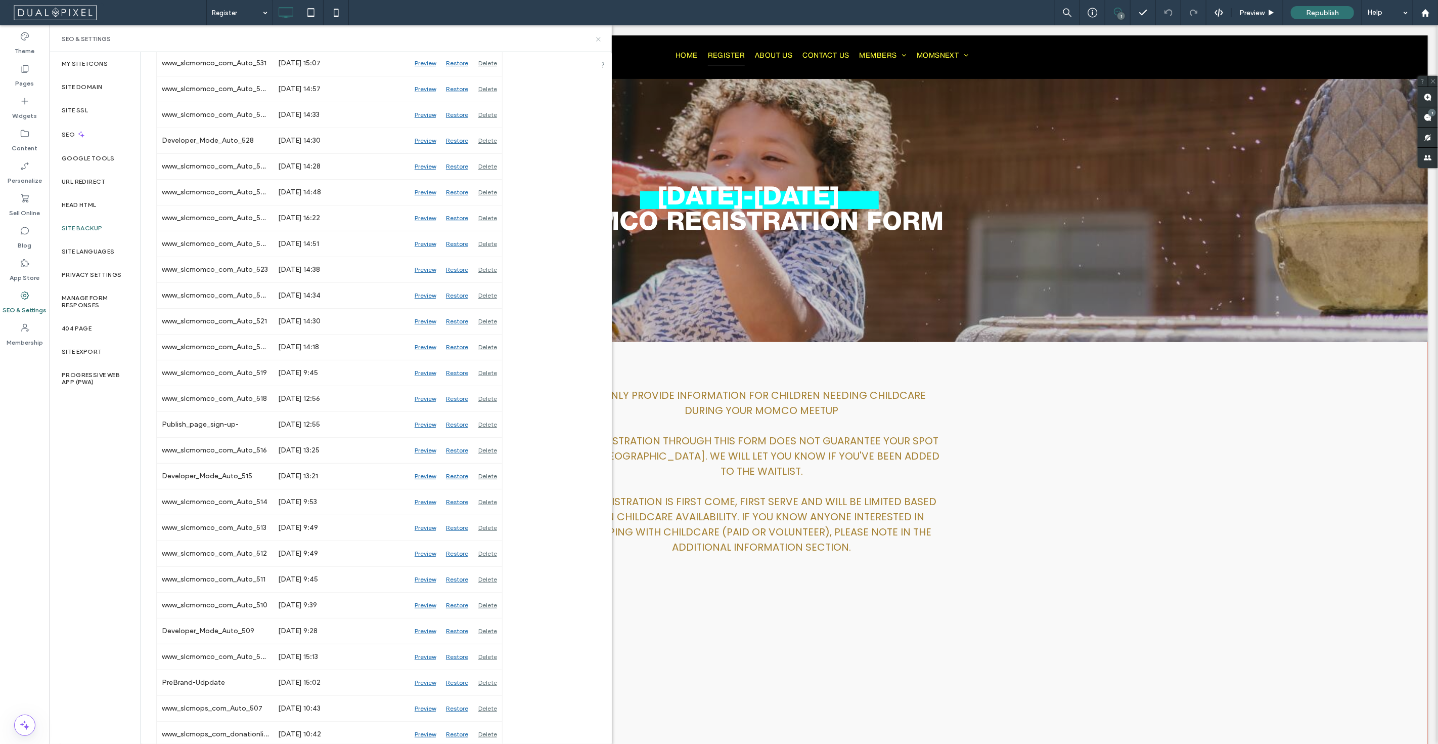
click at [598, 36] on icon at bounding box center [599, 39] width 8 height 8
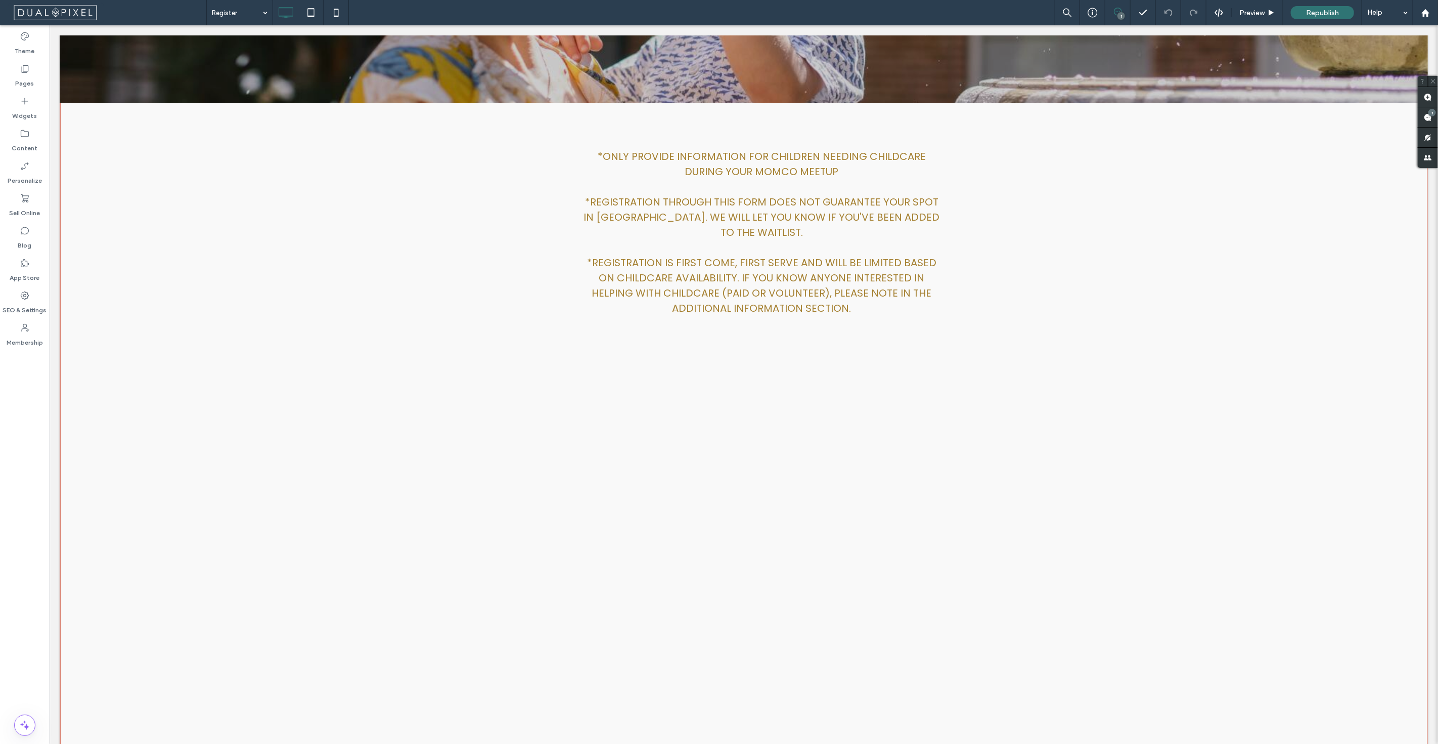
scroll to position [112, 0]
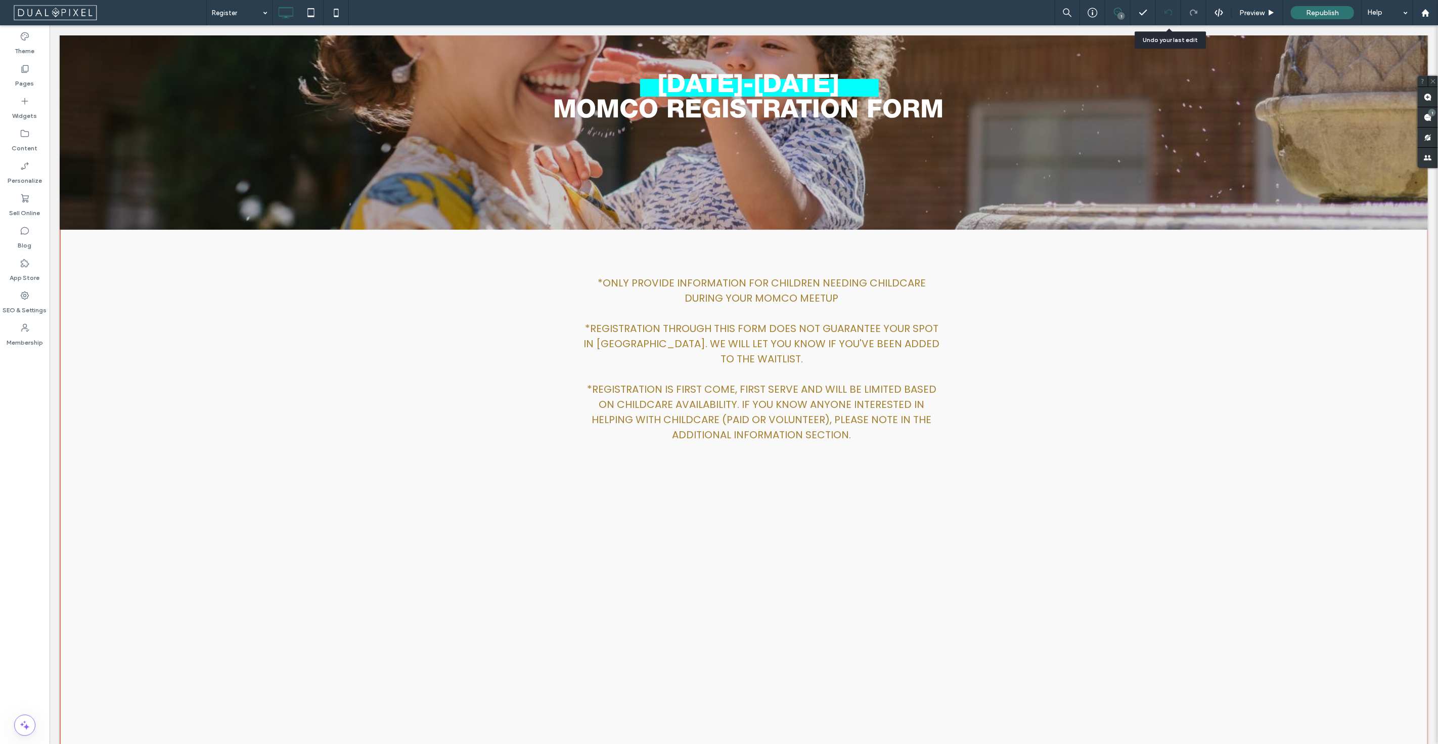
click at [1166, 9] on icon at bounding box center [1169, 13] width 8 height 8
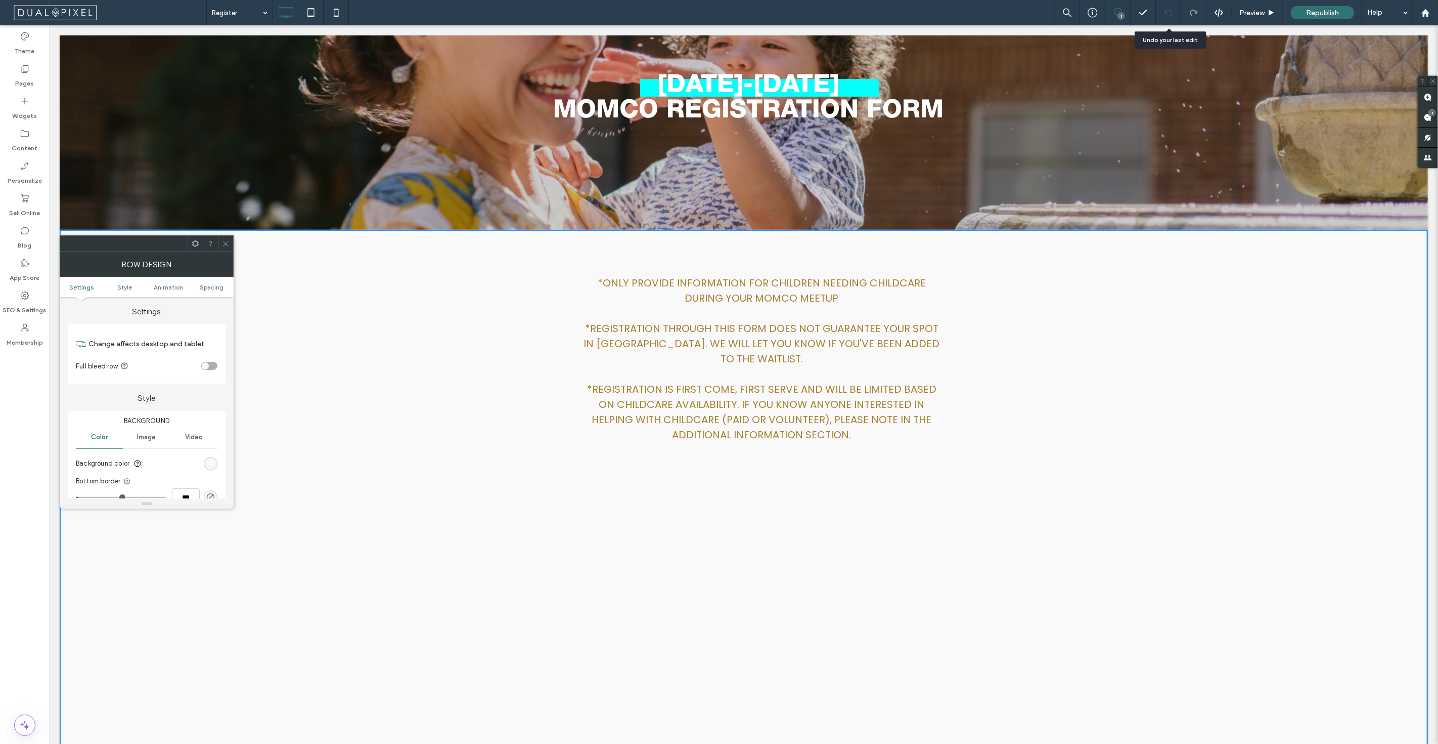
click at [1165, 13] on use at bounding box center [1168, 12] width 8 height 7
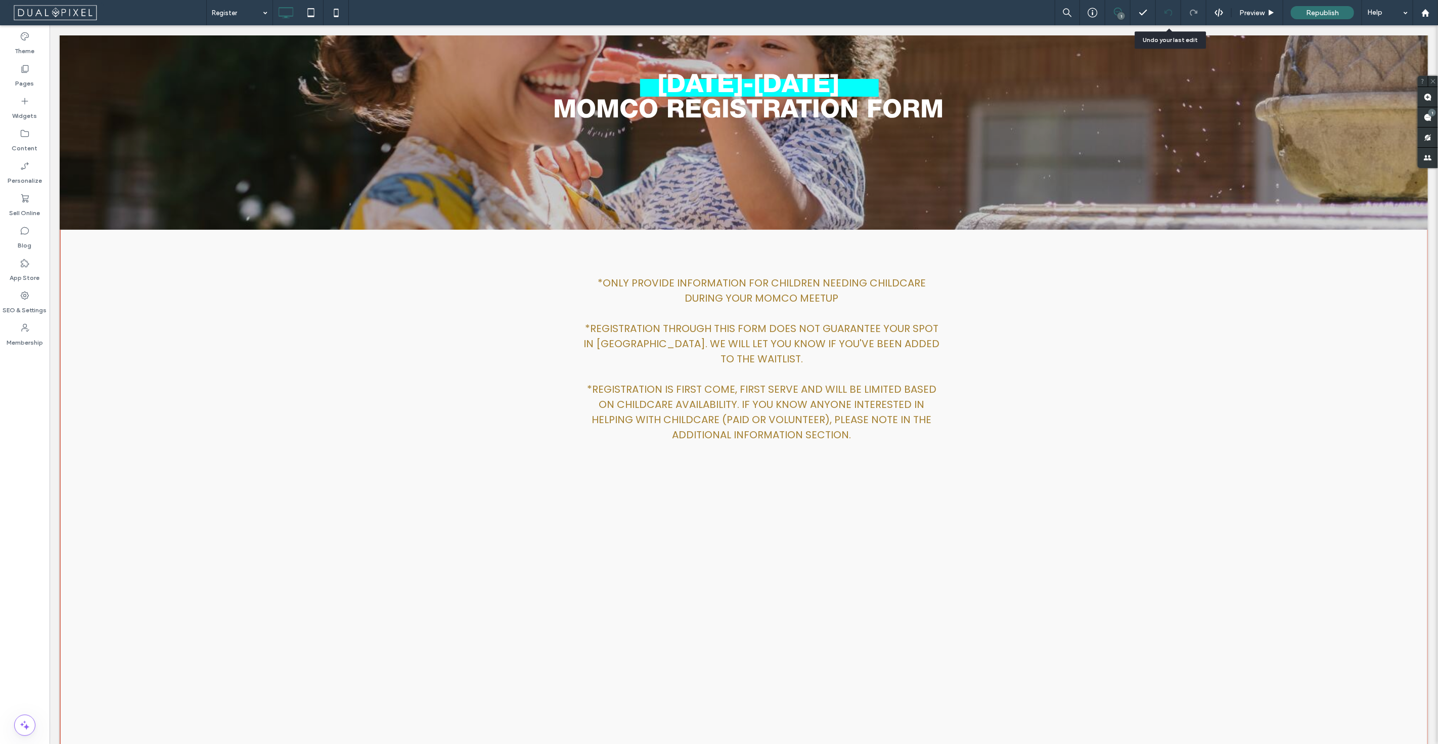
click at [1165, 13] on use at bounding box center [1168, 12] width 8 height 7
click at [1169, 10] on use at bounding box center [1168, 12] width 8 height 7
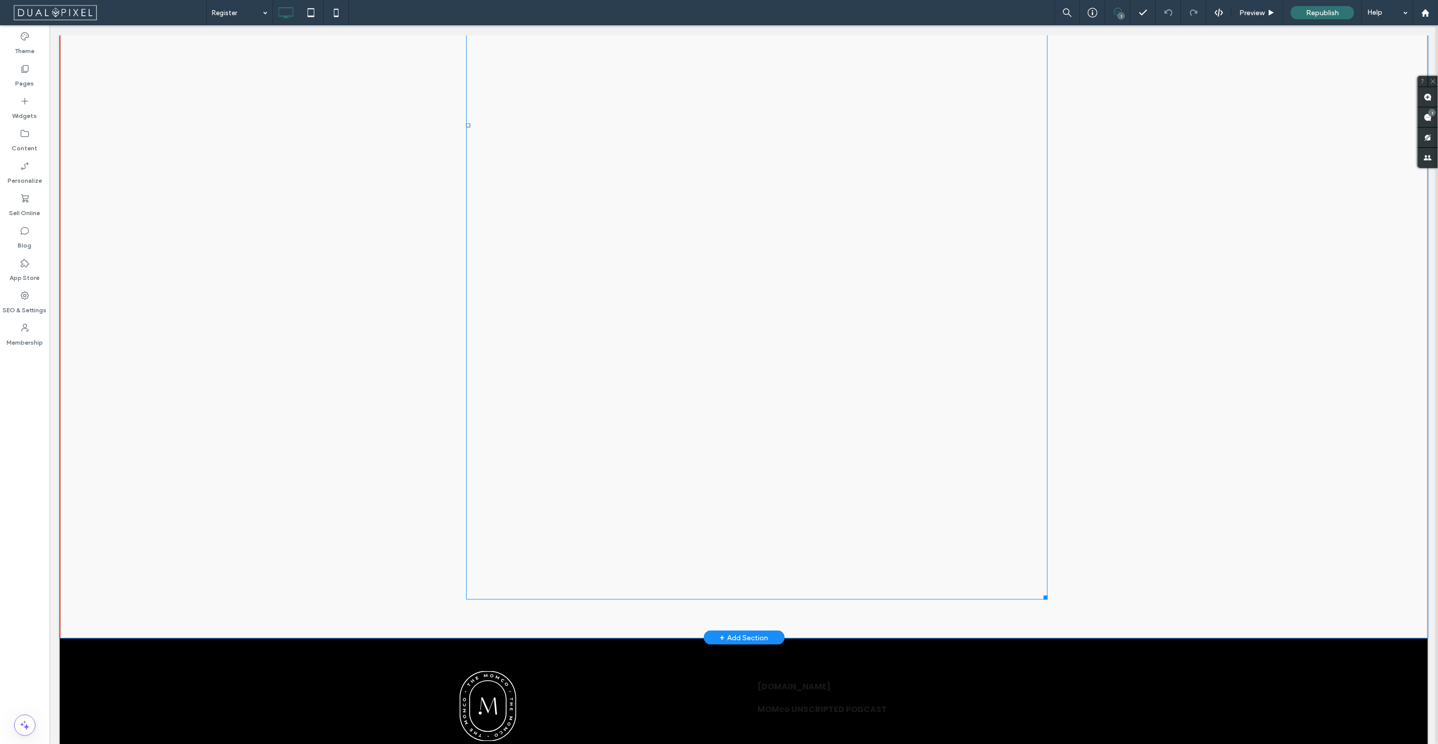
scroll to position [1016, 0]
